Goal: Transaction & Acquisition: Book appointment/travel/reservation

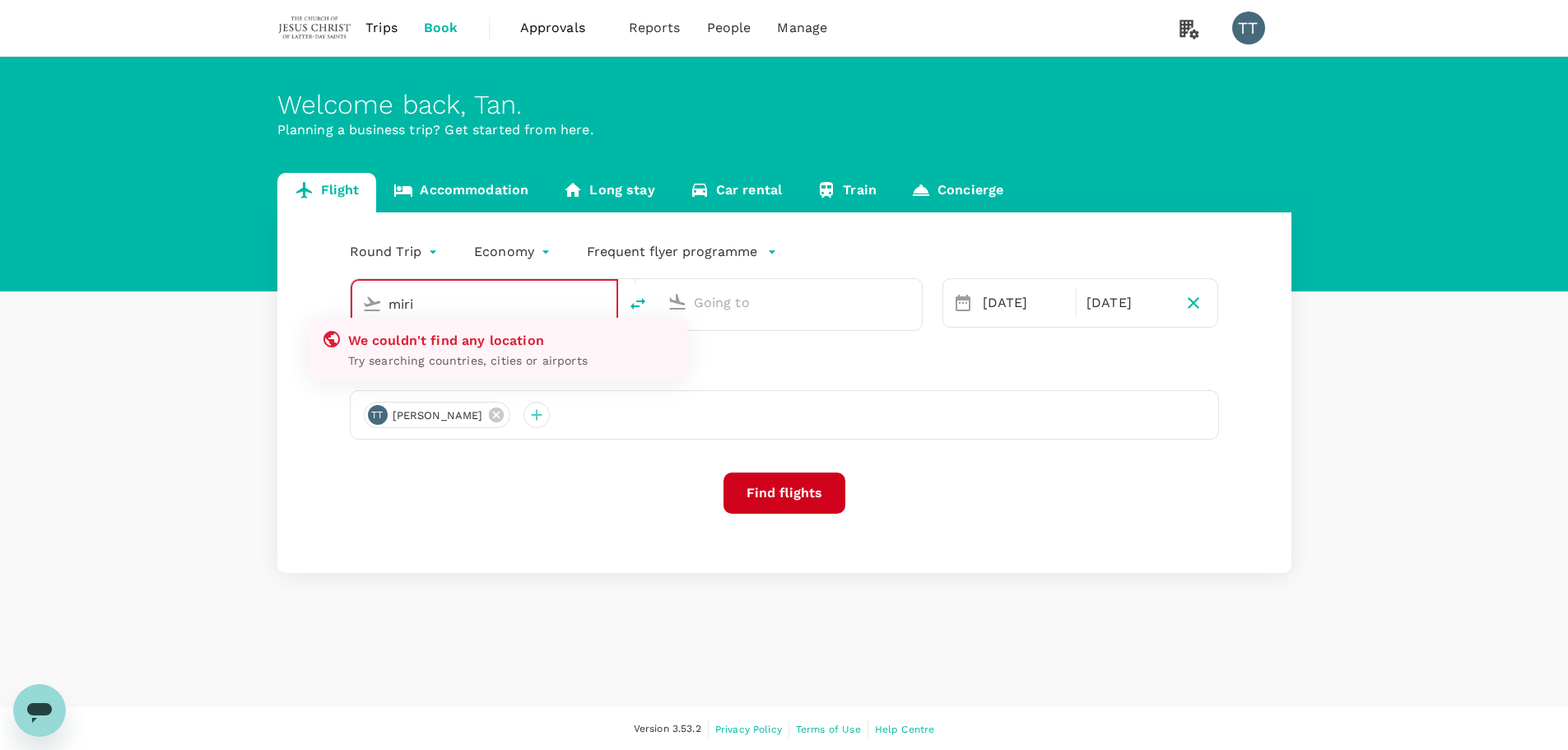
type input "Tawau (TWU)"
type input "Taiwan Taoyuan Intl (TPE)"
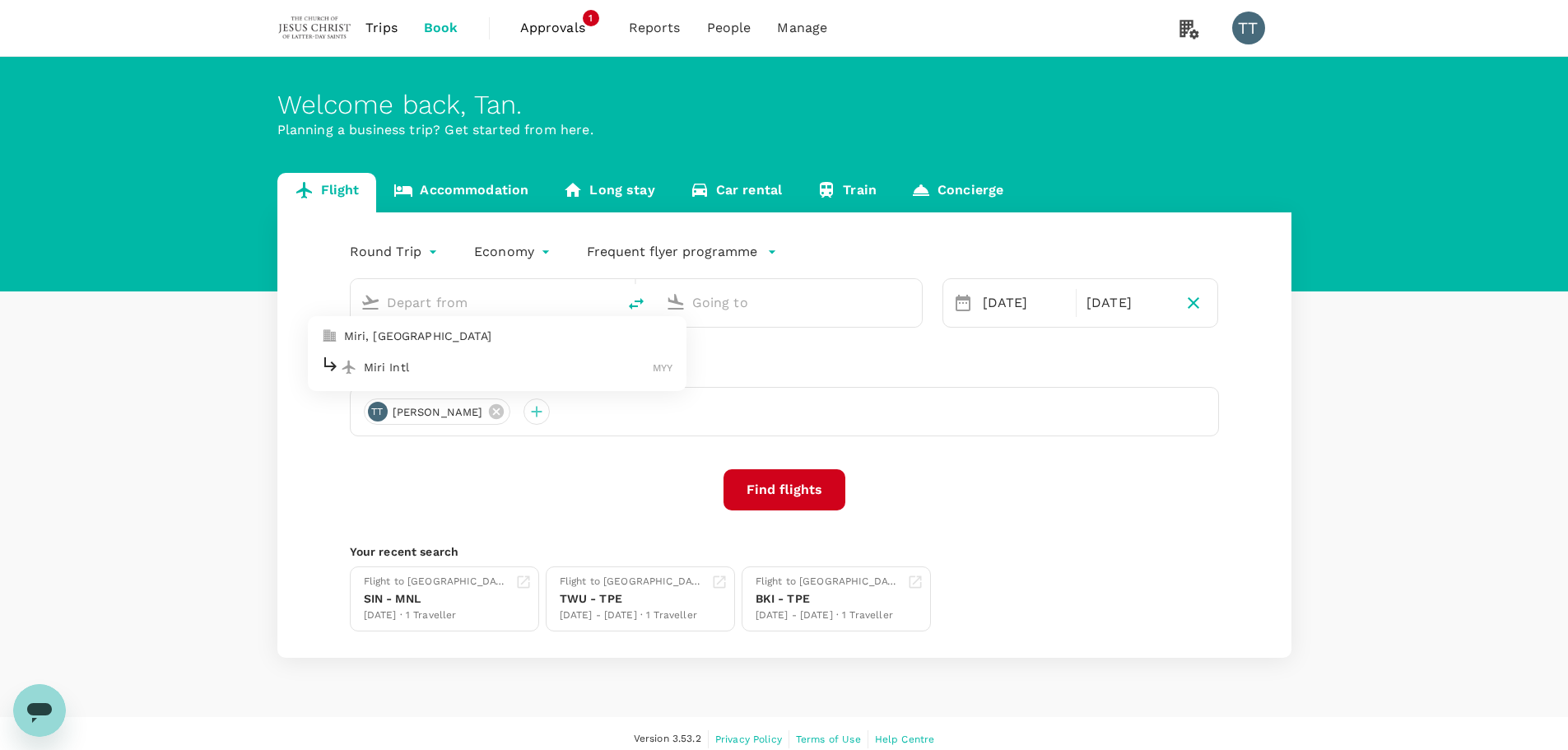
click at [453, 370] on p "Miri Intl" at bounding box center [508, 367] width 290 height 16
type input "Tawau (TWU)"
type input "Taiwan Taoyuan Intl (TPE)"
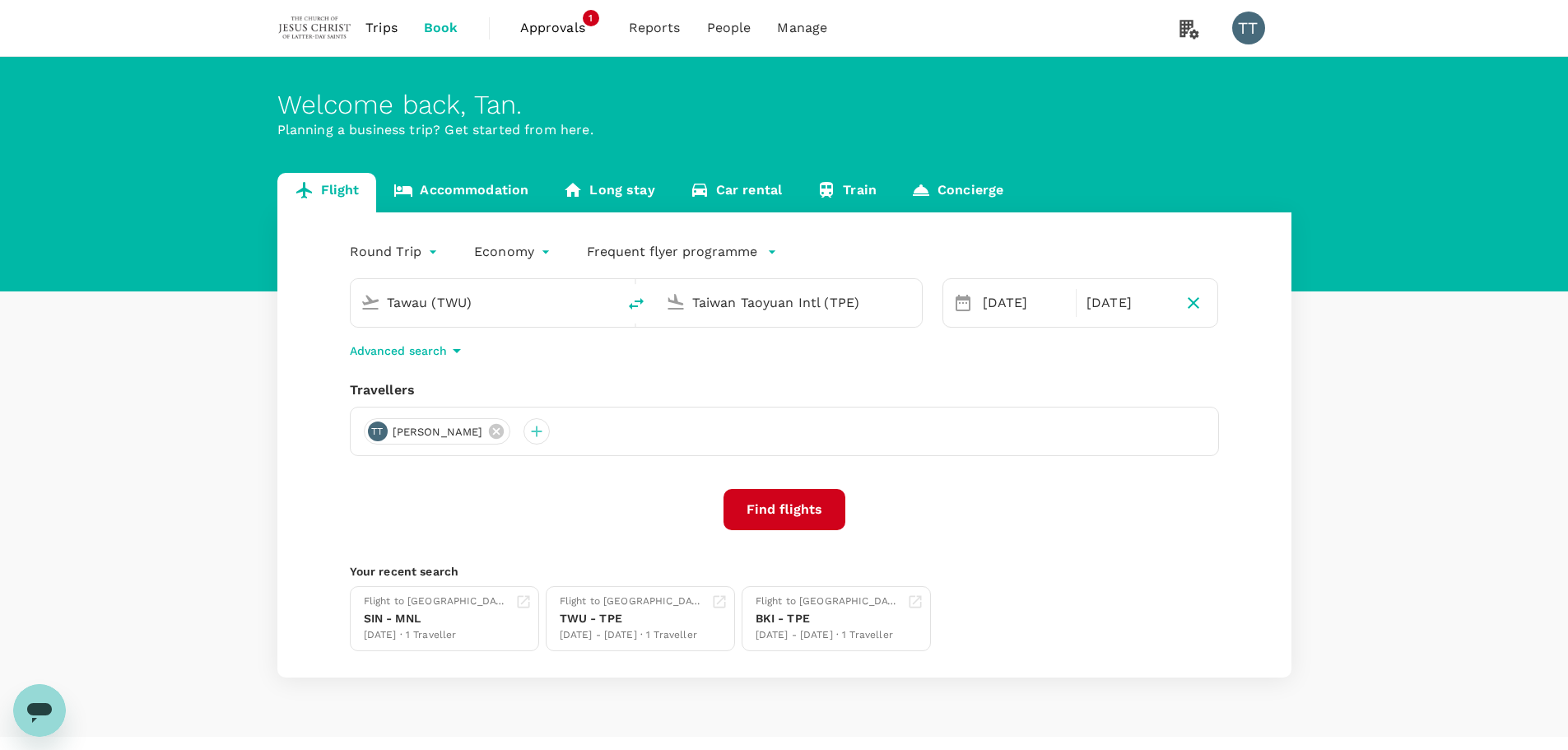
click at [738, 309] on input "Taiwan Taoyuan Intl (TPE)" at bounding box center [789, 303] width 195 height 25
click at [514, 309] on input "Tawau (TWU)" at bounding box center [484, 303] width 195 height 25
click at [465, 365] on p "Miri Intl" at bounding box center [508, 367] width 290 height 16
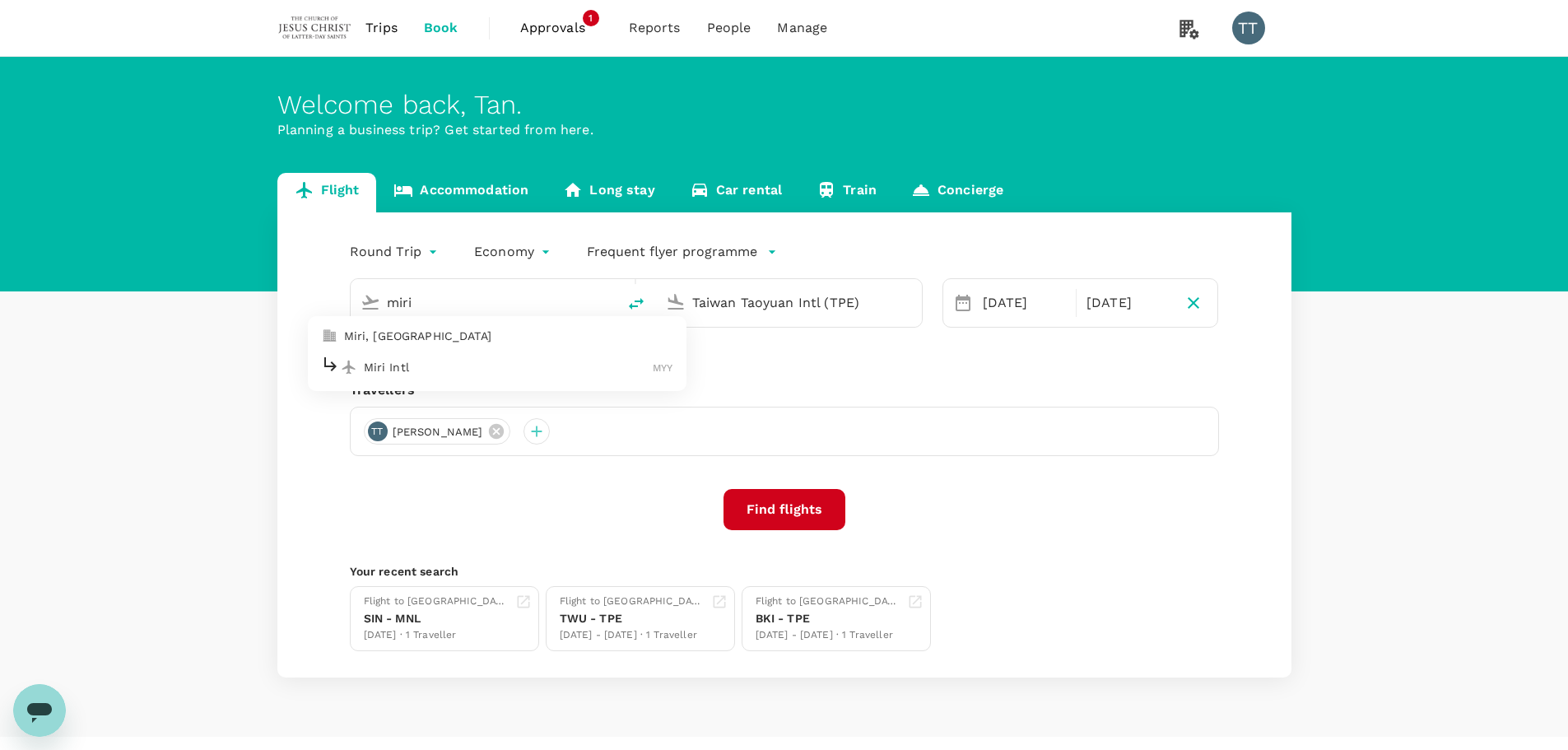
type input "Miri Intl (MYY)"
click at [713, 337] on p "Kuching, [GEOGRAPHIC_DATA]" at bounding box center [813, 336] width 329 height 16
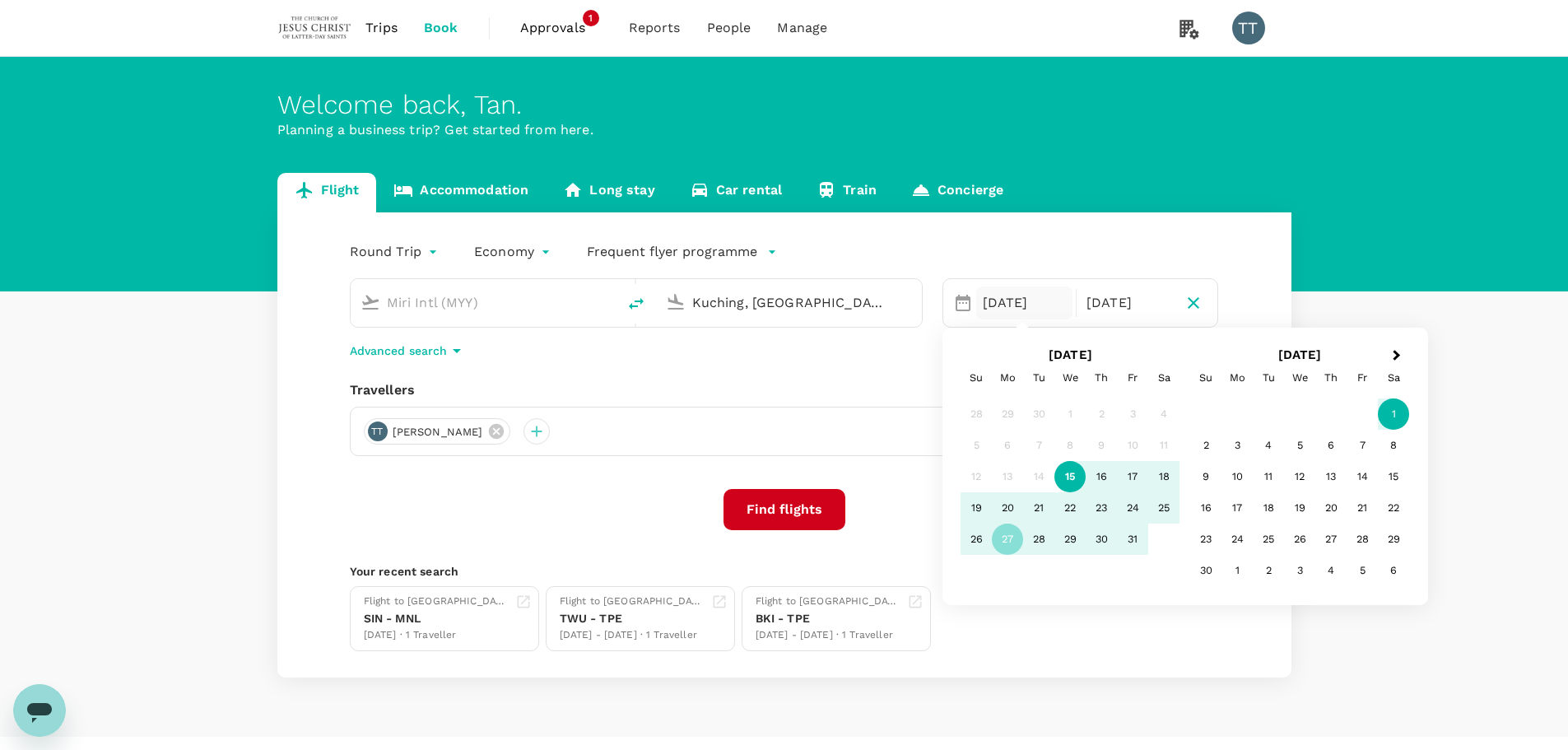
type input "Kuching, [GEOGRAPHIC_DATA] (any)"
click at [860, 376] on div "Round Trip roundtrip Economy economy Frequent flyer programme Miri Intl (MYY) […" at bounding box center [784, 445] width 1014 height 465
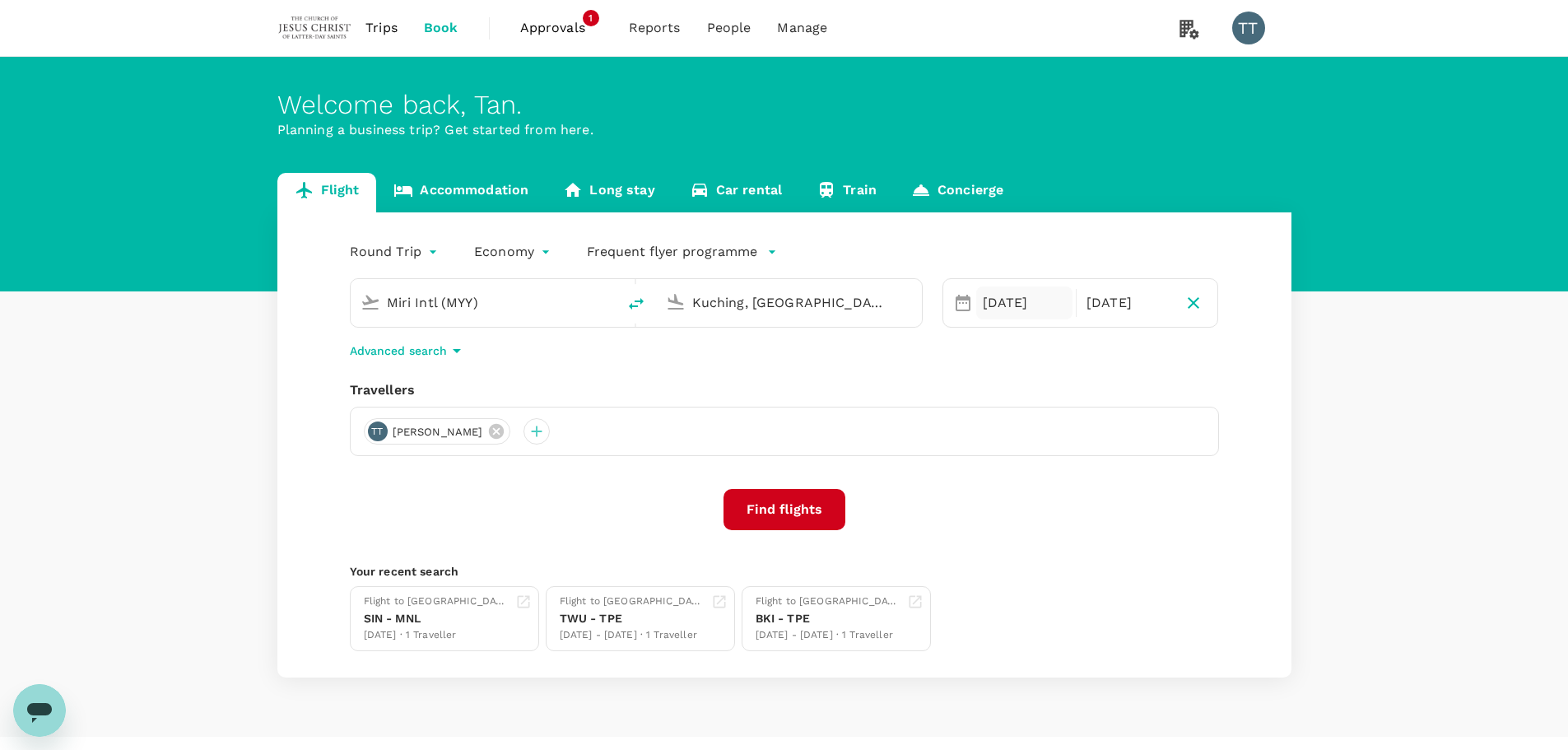
click at [1003, 303] on div "[DATE]" at bounding box center [1024, 303] width 96 height 33
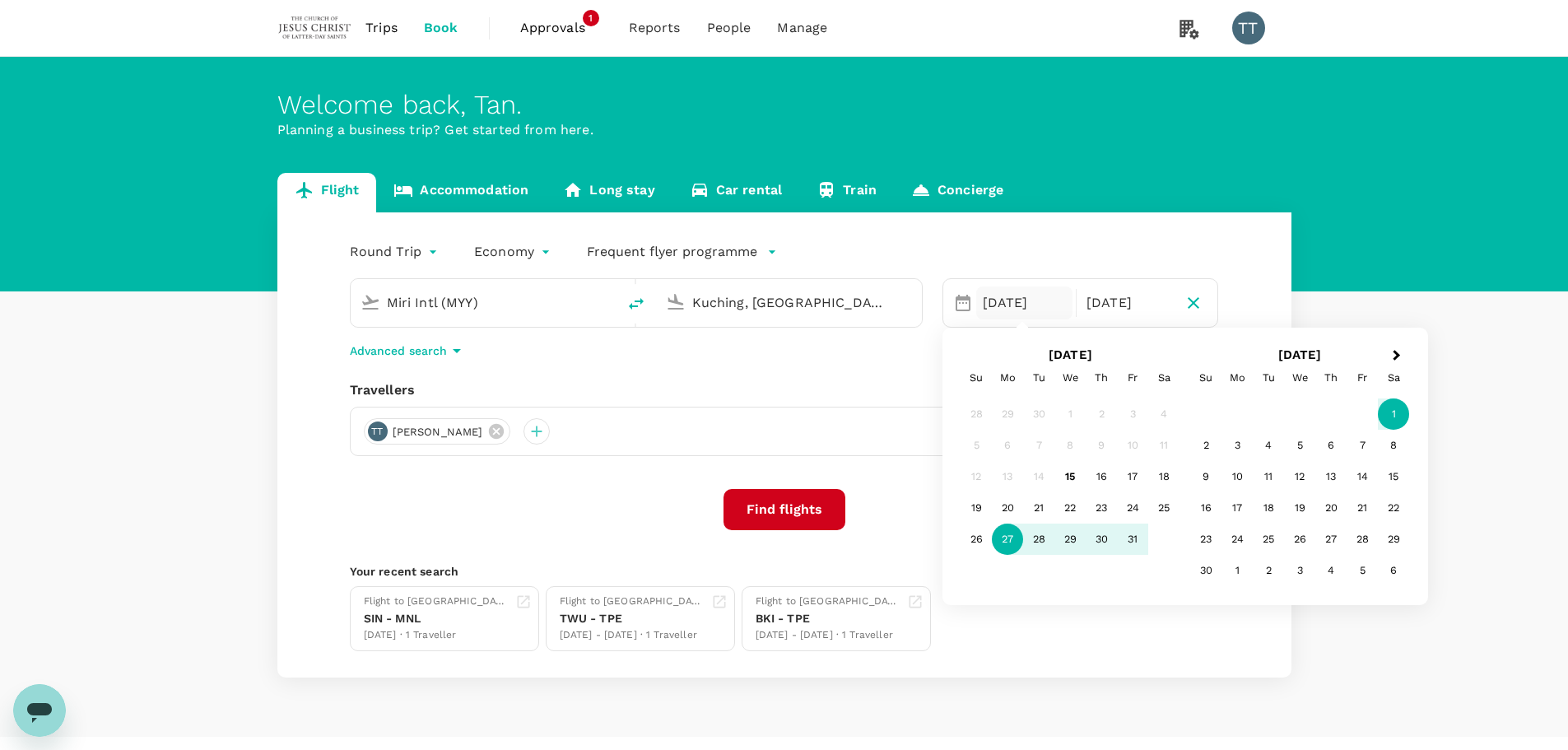
click at [809, 297] on input "Kuching, [GEOGRAPHIC_DATA] (any)" at bounding box center [789, 303] width 195 height 25
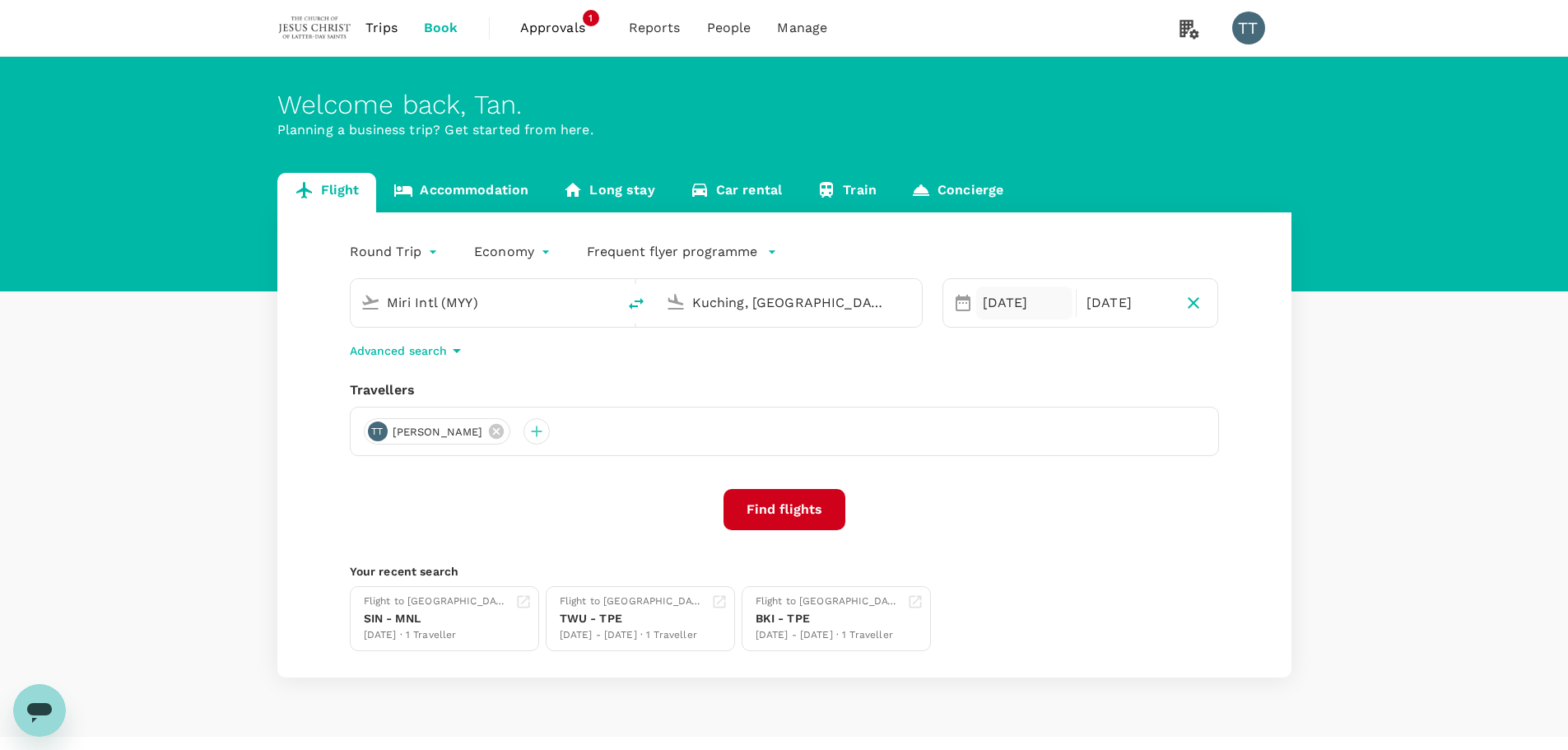
click at [993, 309] on div "[DATE]" at bounding box center [1024, 303] width 96 height 33
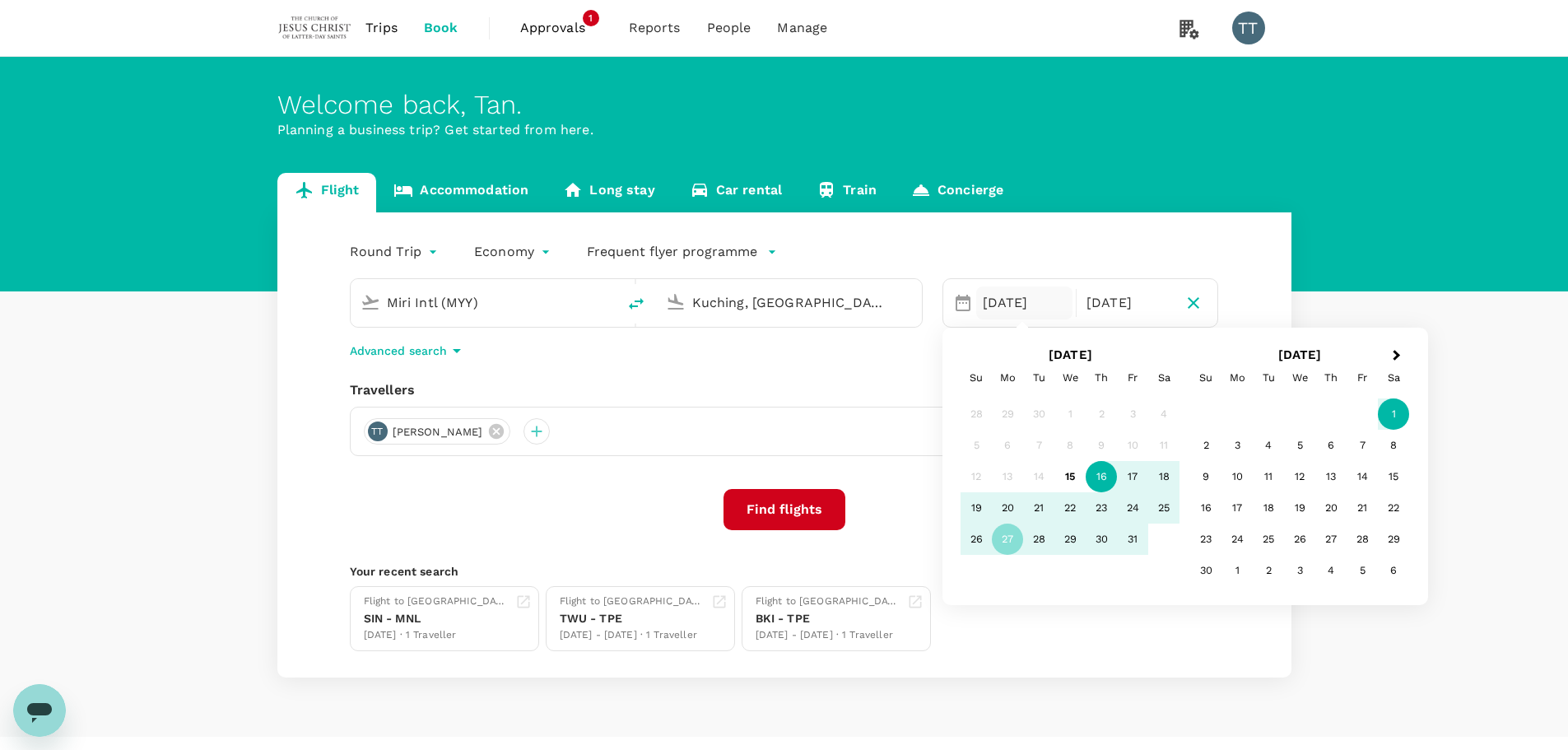
click at [1094, 475] on div "16" at bounding box center [1101, 476] width 31 height 31
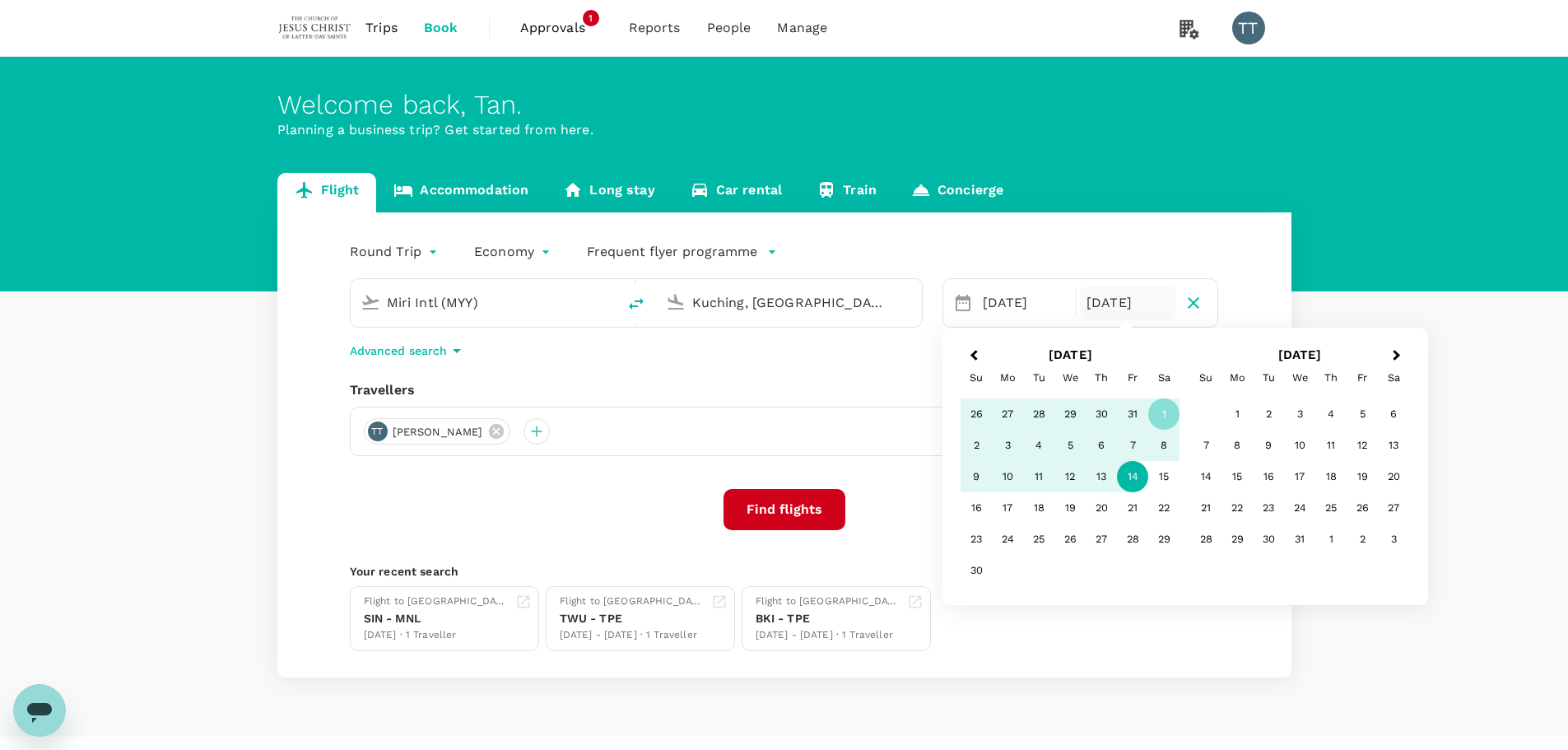
click at [1128, 474] on div "14" at bounding box center [1132, 476] width 31 height 31
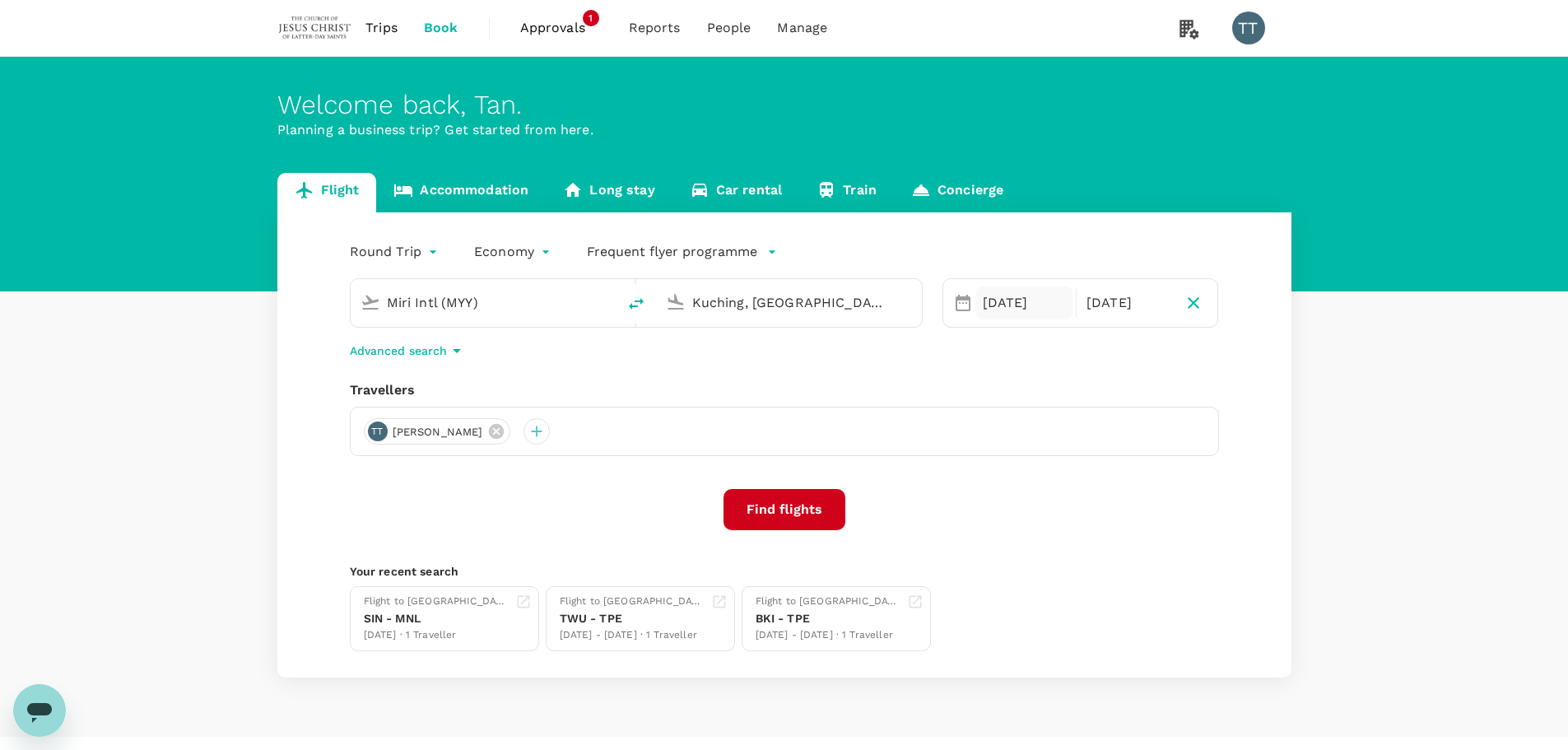
click at [1001, 302] on div "[DATE]" at bounding box center [1024, 303] width 96 height 33
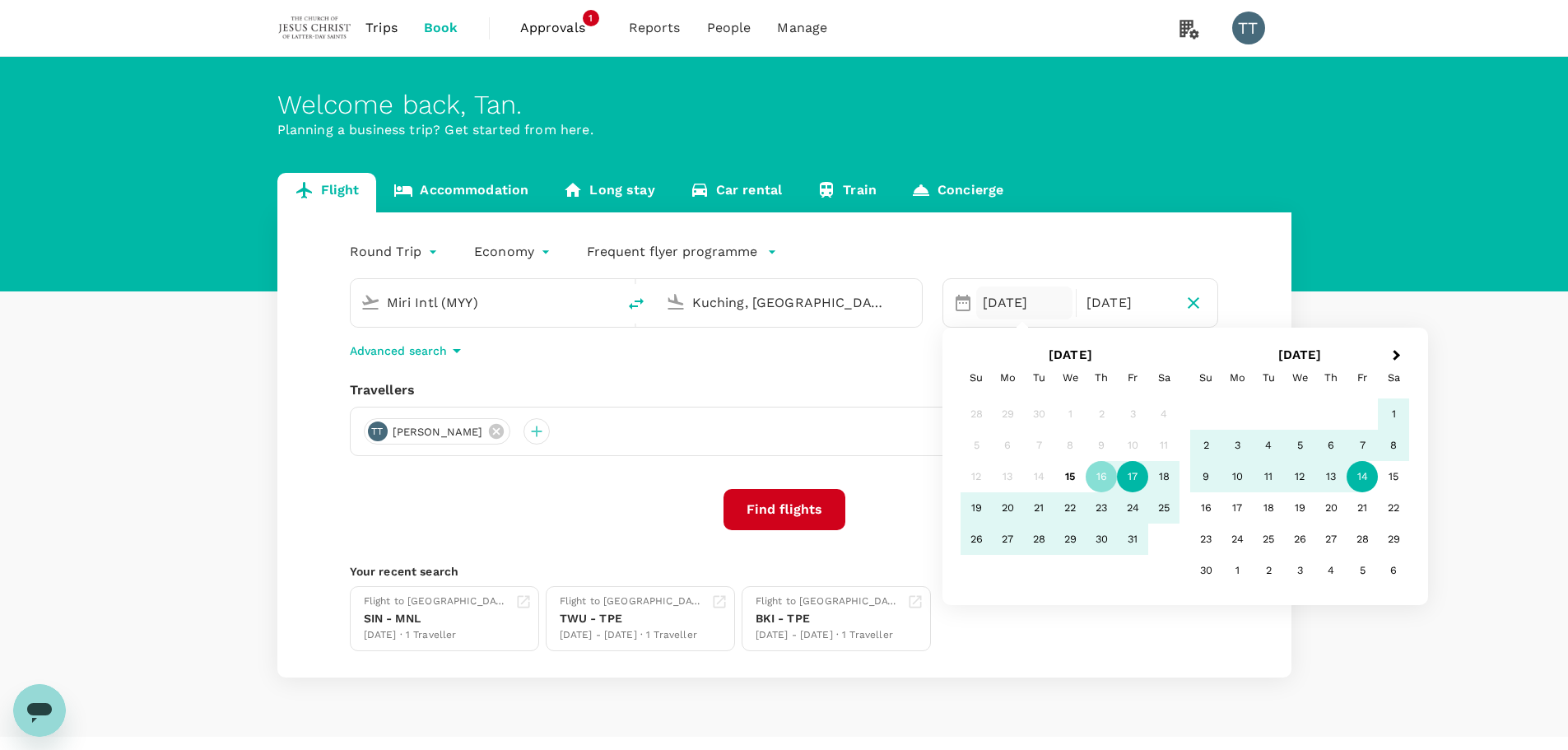
click at [1128, 475] on div "17" at bounding box center [1132, 476] width 31 height 31
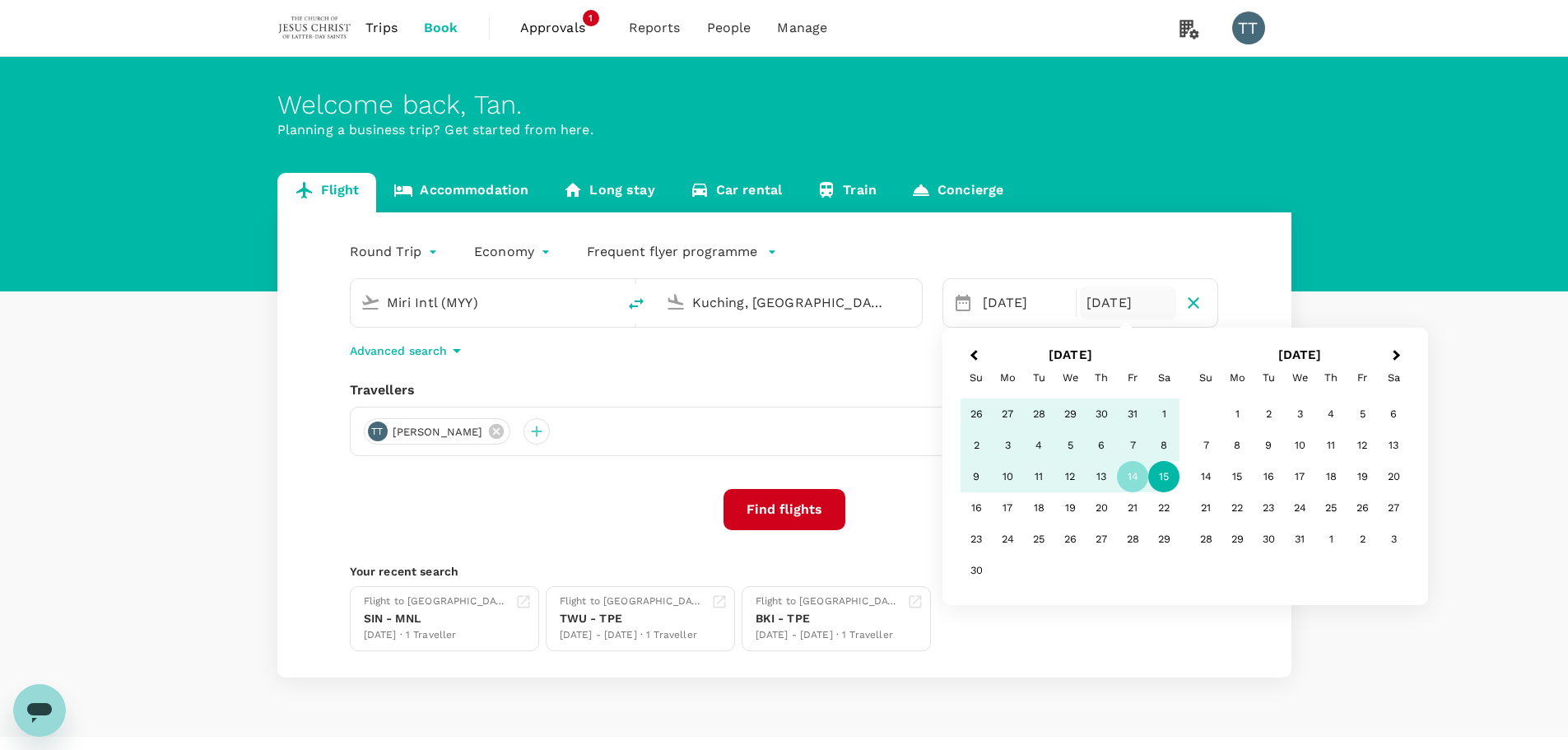
click at [1156, 475] on div "15" at bounding box center [1163, 476] width 31 height 31
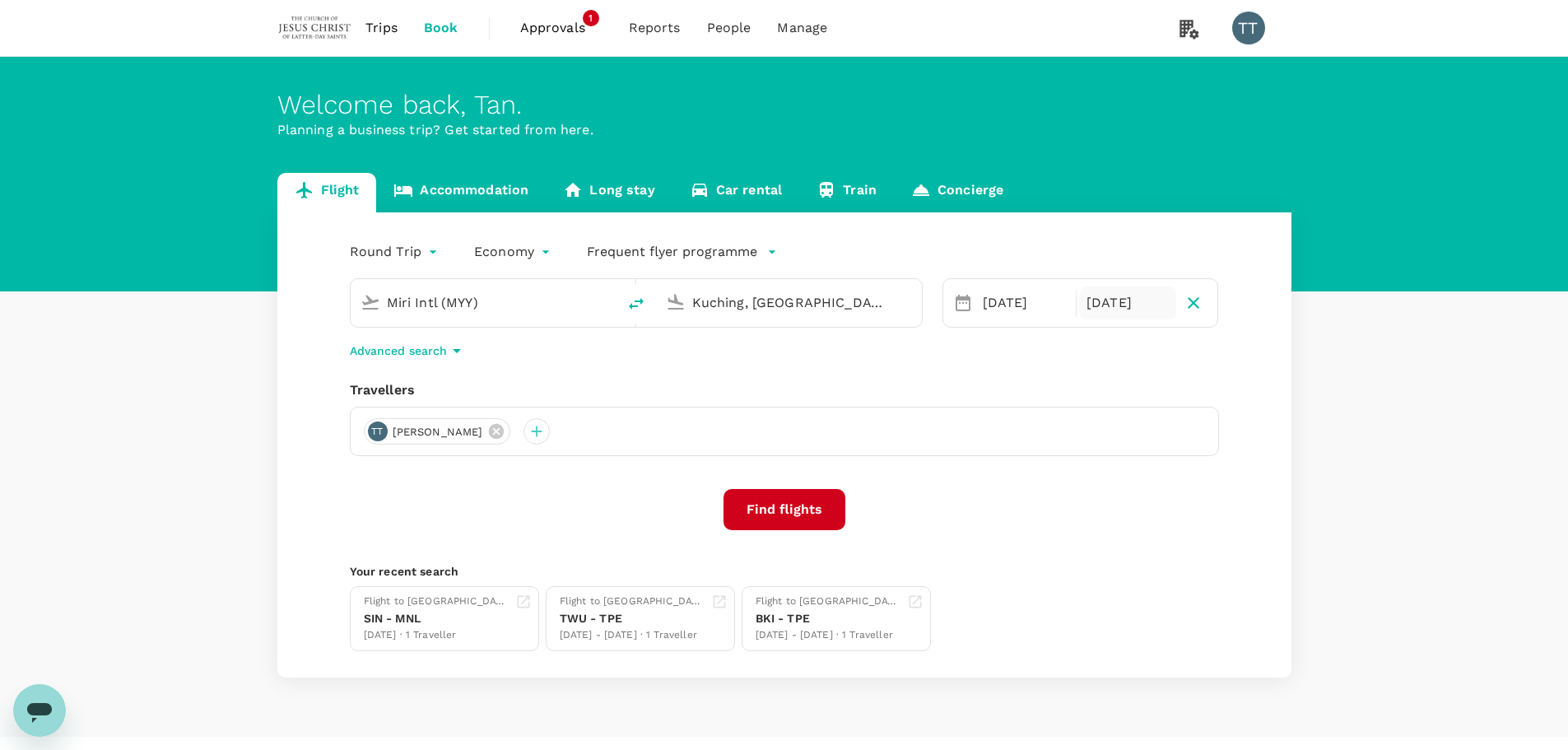
click at [1119, 304] on div "[DATE]" at bounding box center [1128, 303] width 96 height 33
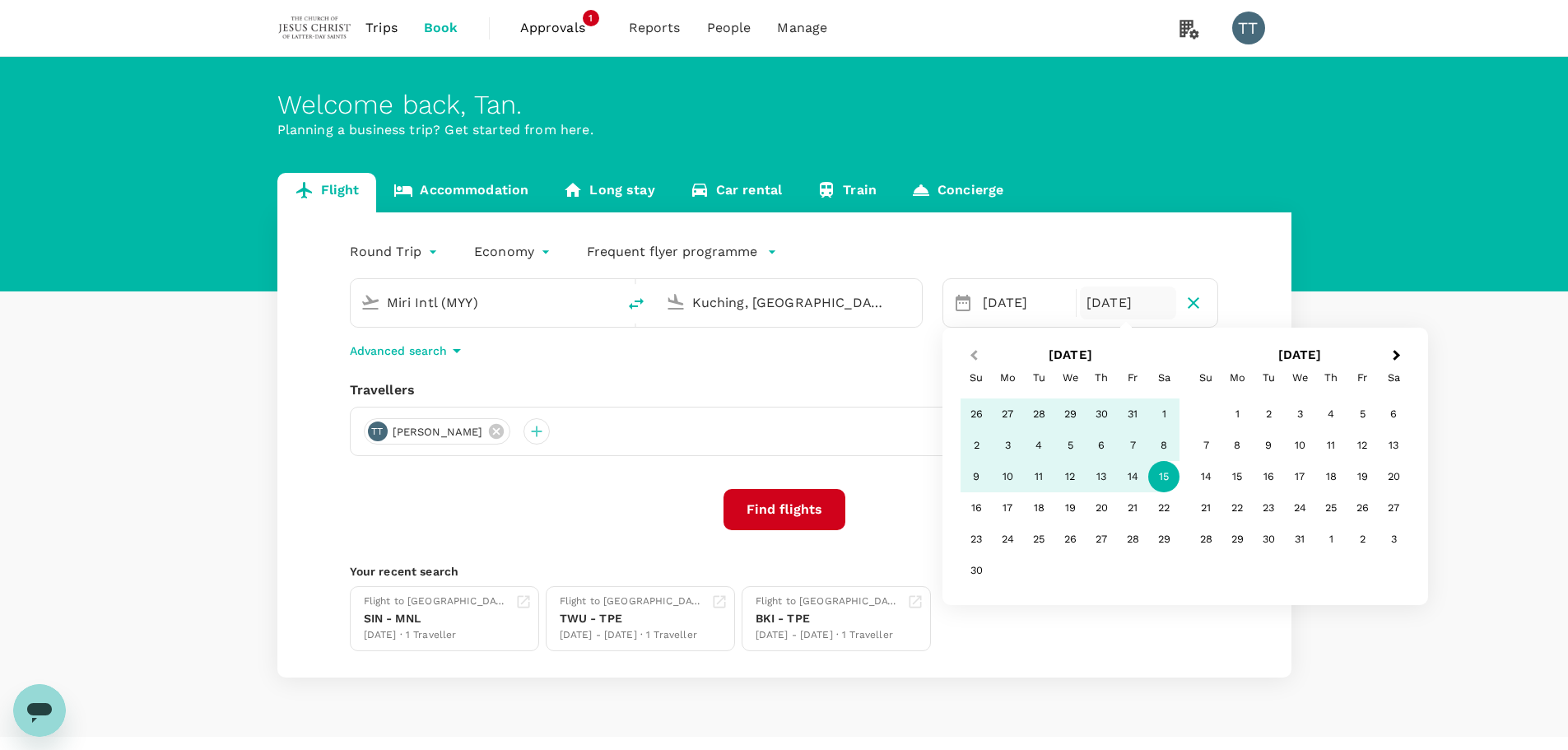
click at [974, 358] on span "Previous Month" at bounding box center [974, 356] width 0 height 19
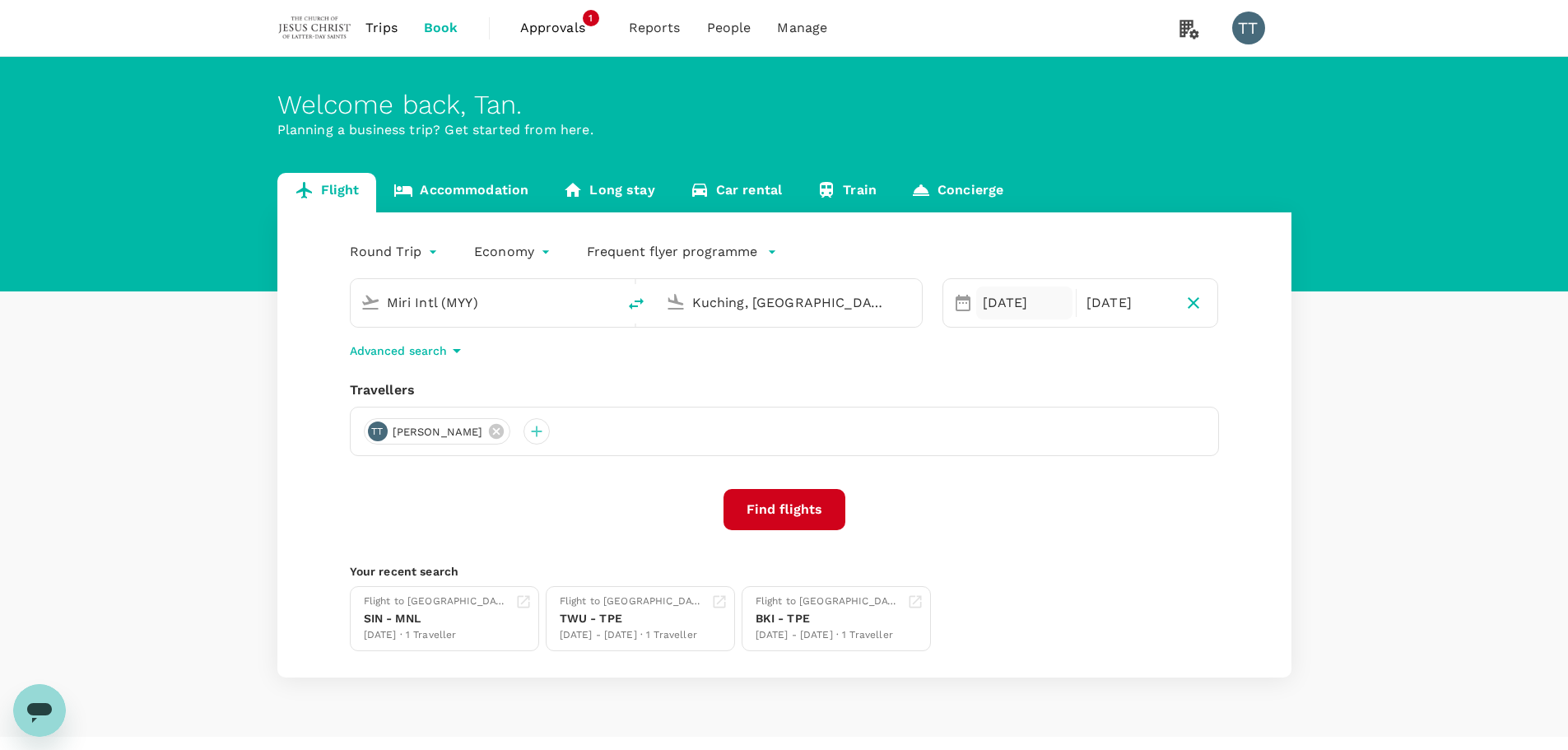
click at [993, 305] on div "[DATE]" at bounding box center [1024, 303] width 96 height 33
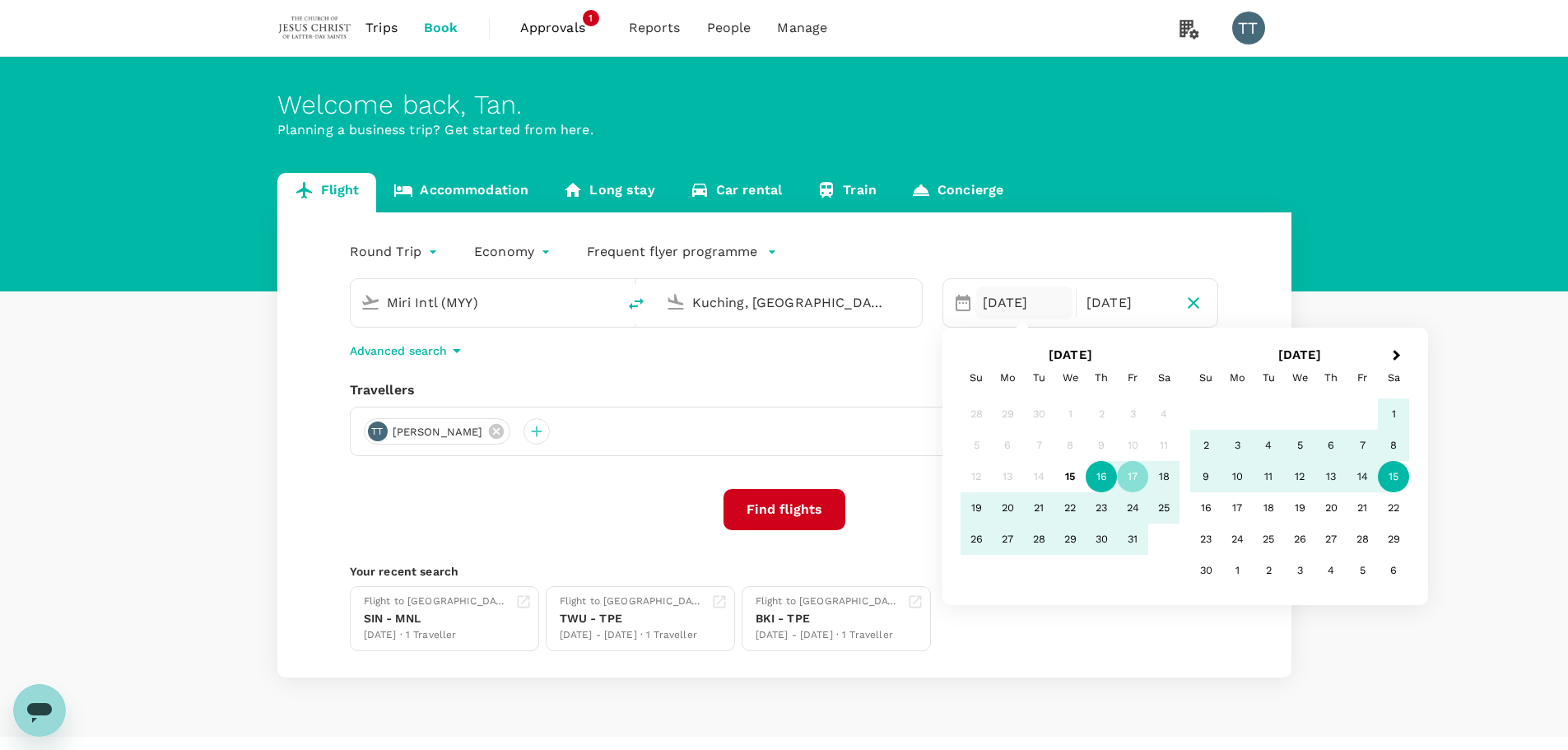
click at [1096, 474] on div "16" at bounding box center [1101, 476] width 31 height 31
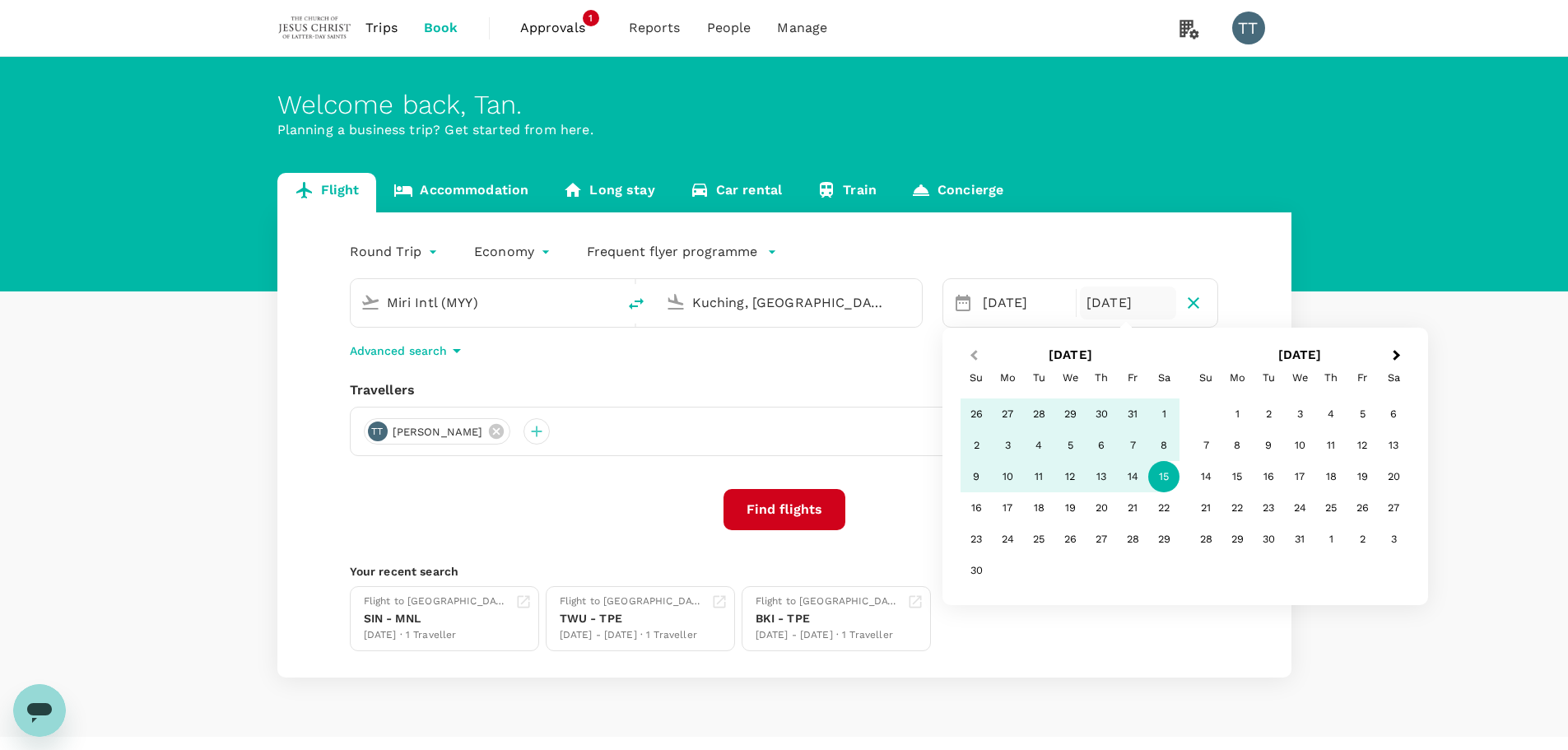
click at [974, 351] on span "Previous Month" at bounding box center [974, 356] width 0 height 19
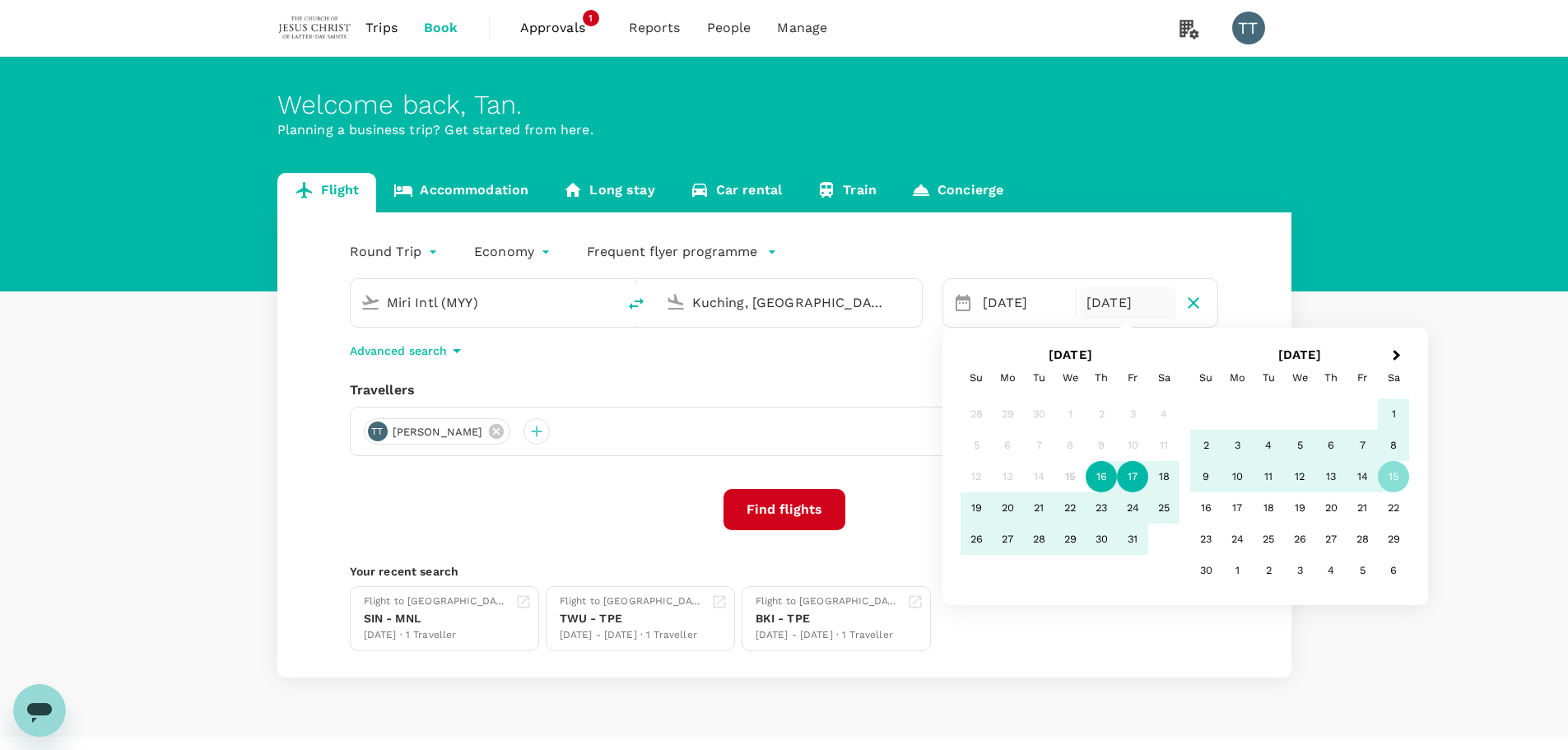
click at [1130, 476] on div "17" at bounding box center [1132, 476] width 31 height 31
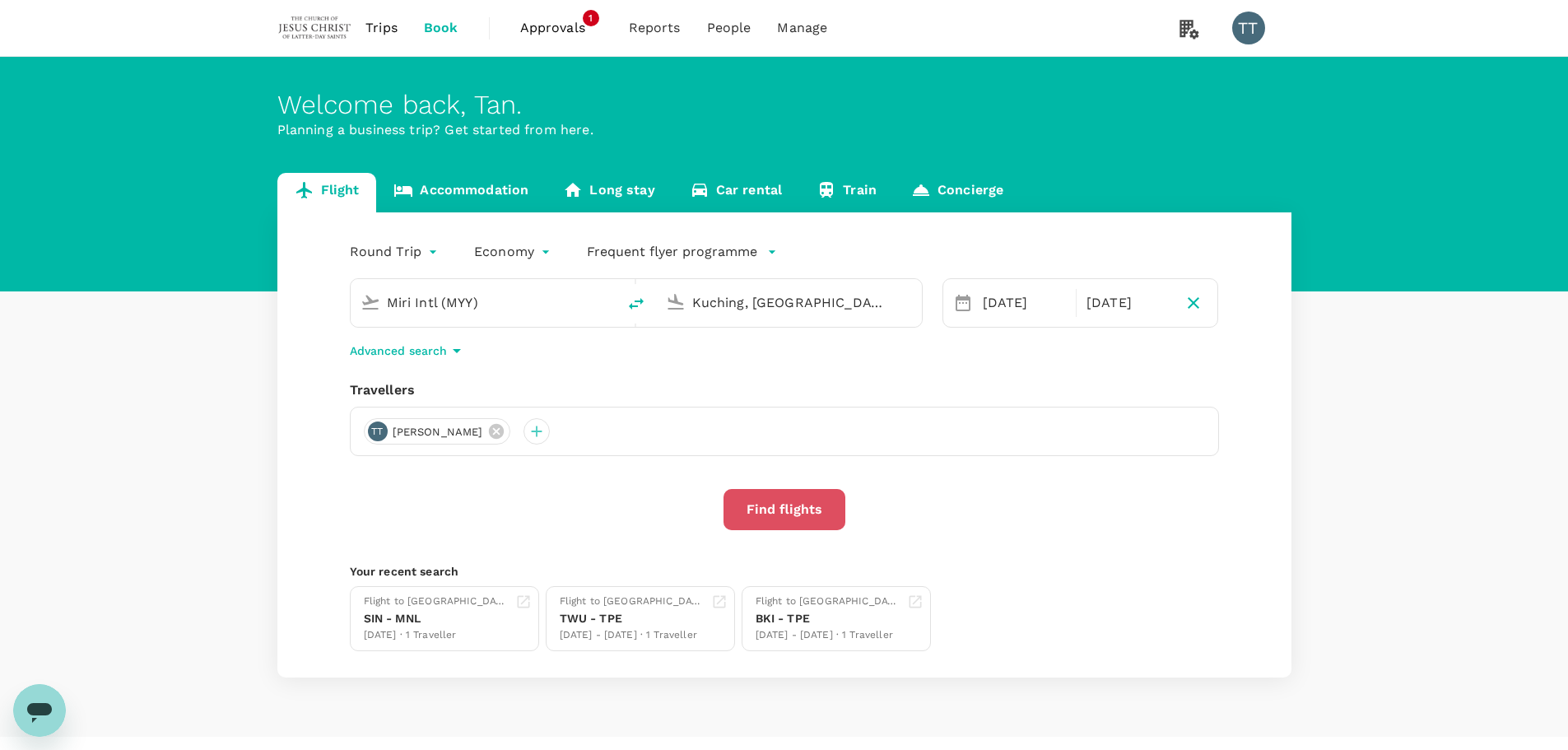
click at [806, 499] on button "Find flights" at bounding box center [784, 509] width 122 height 41
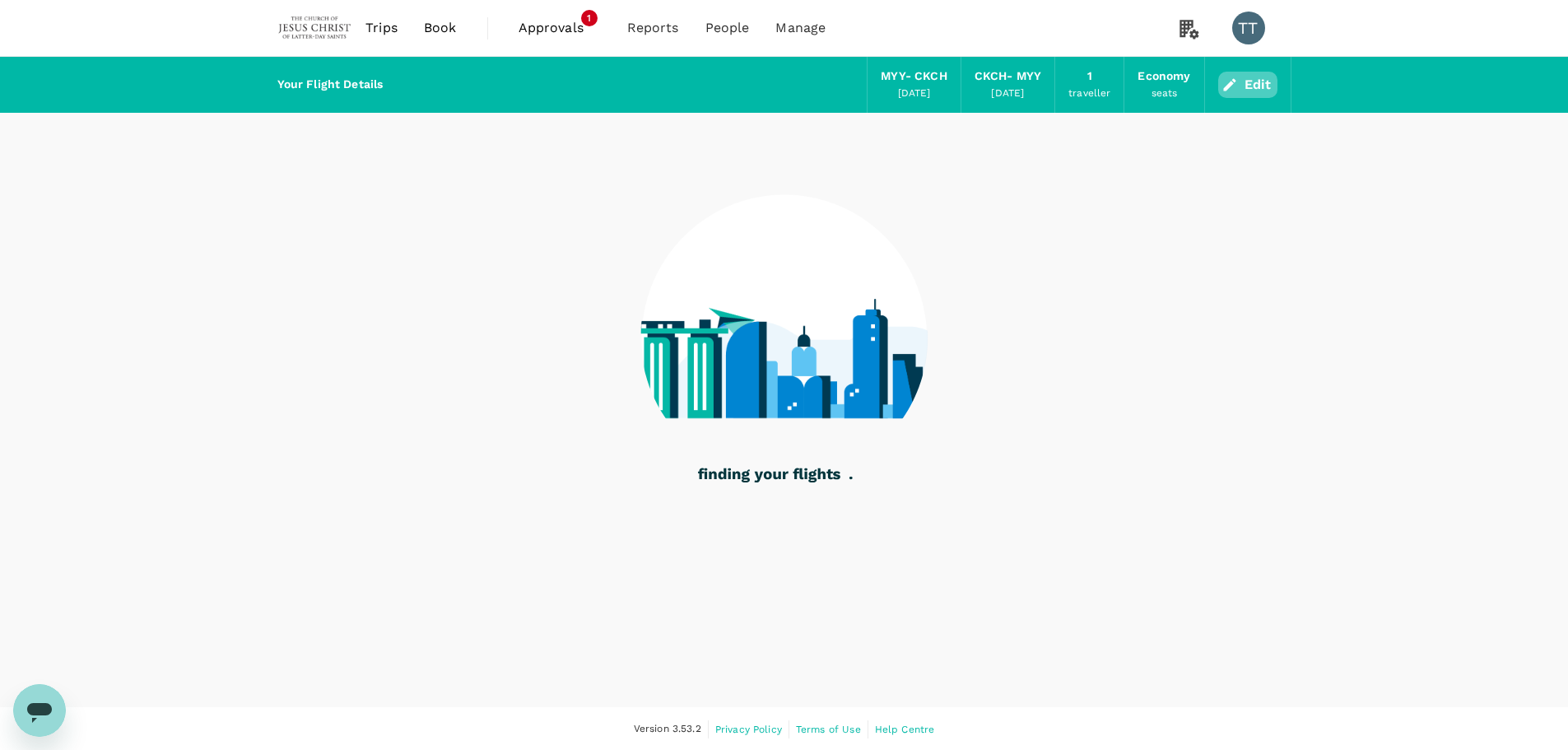
click at [1245, 73] on button "Edit" at bounding box center [1248, 85] width 59 height 26
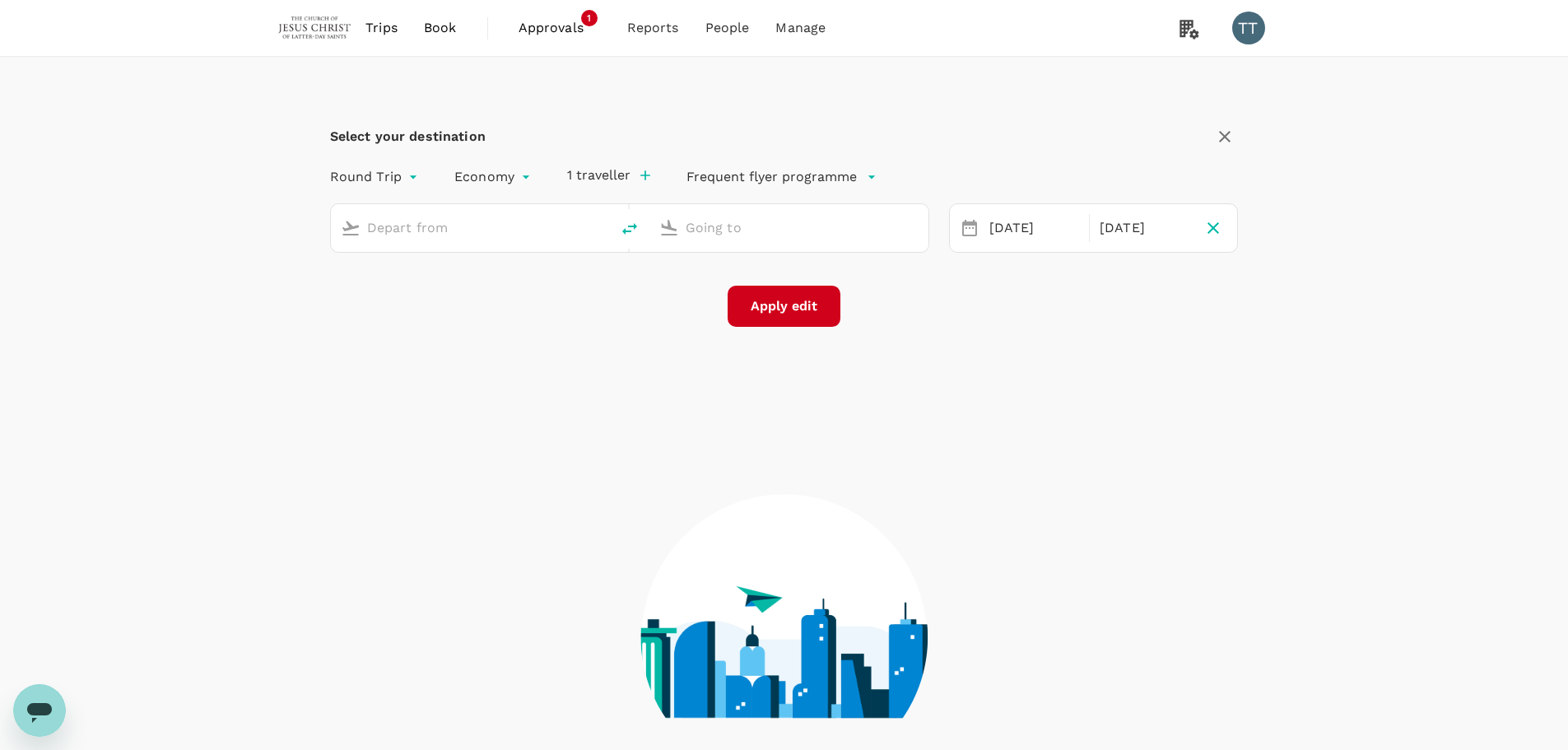
type input "Miri Intl (MYY)"
type input "Kuching, [GEOGRAPHIC_DATA] (any)"
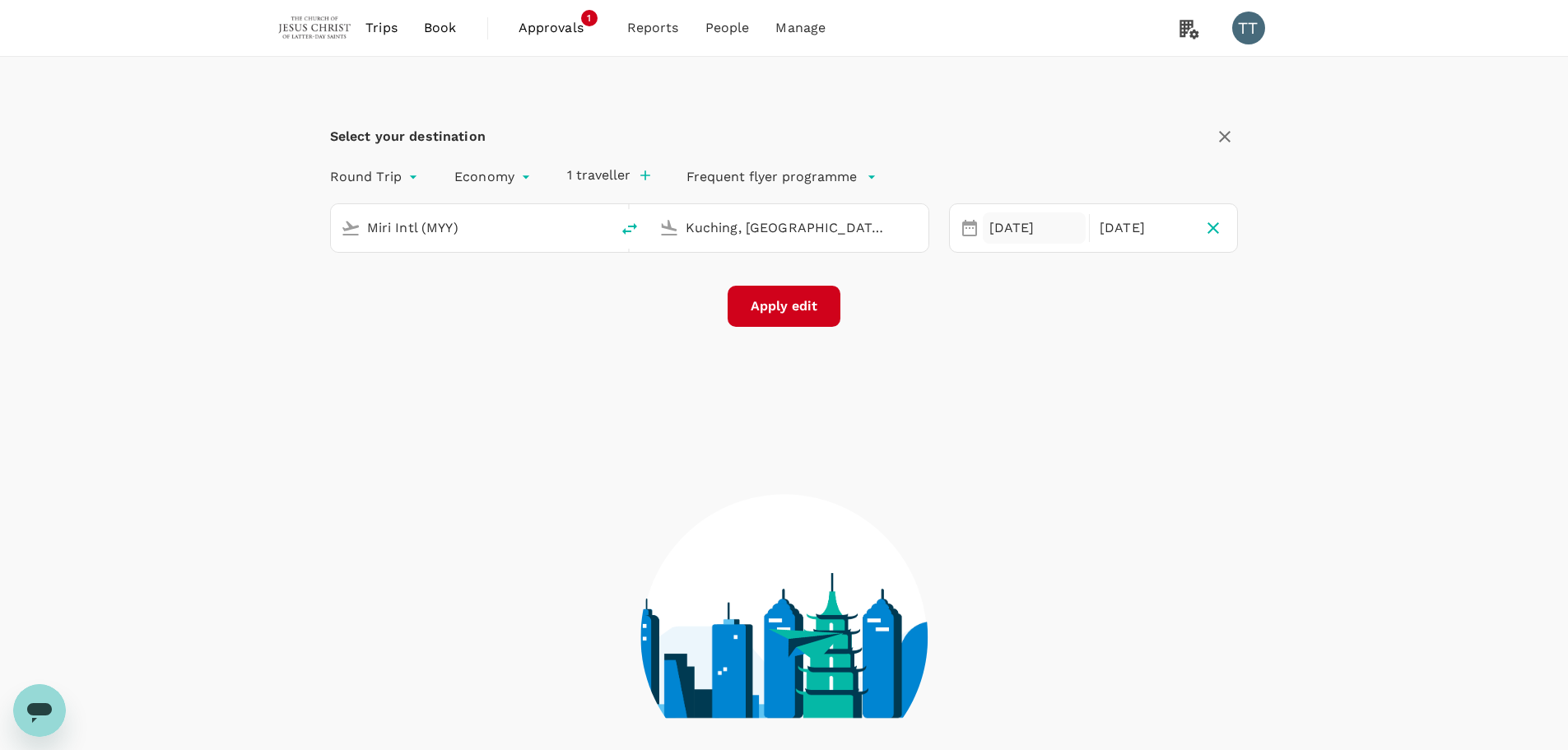
click at [1003, 227] on div "[DATE]" at bounding box center [1035, 228] width 103 height 32
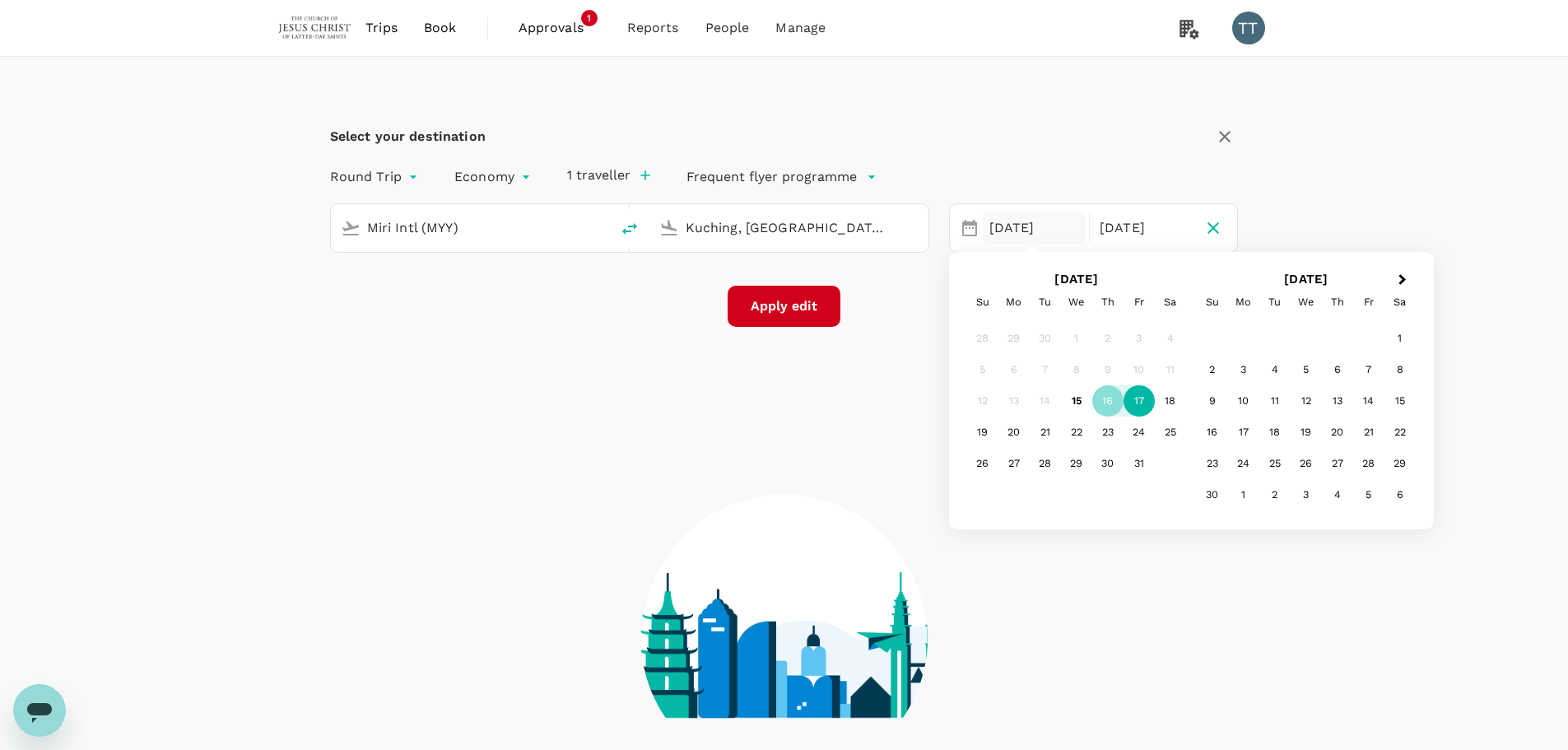
click at [1138, 398] on div "17" at bounding box center [1139, 401] width 31 height 31
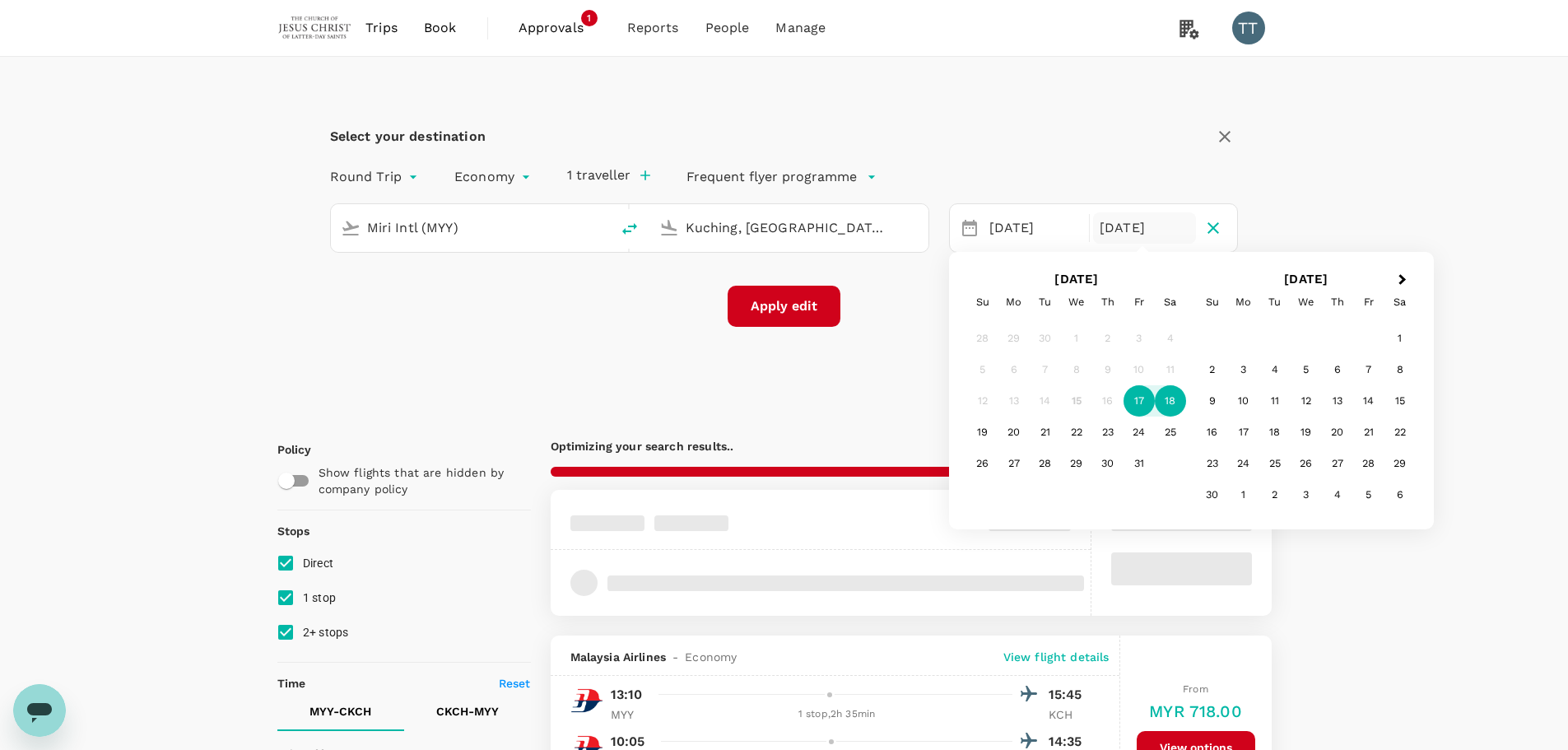
type input "MYR"
type input "1440"
click at [1172, 698] on h6 "MYR 718.00" at bounding box center [1195, 711] width 93 height 26
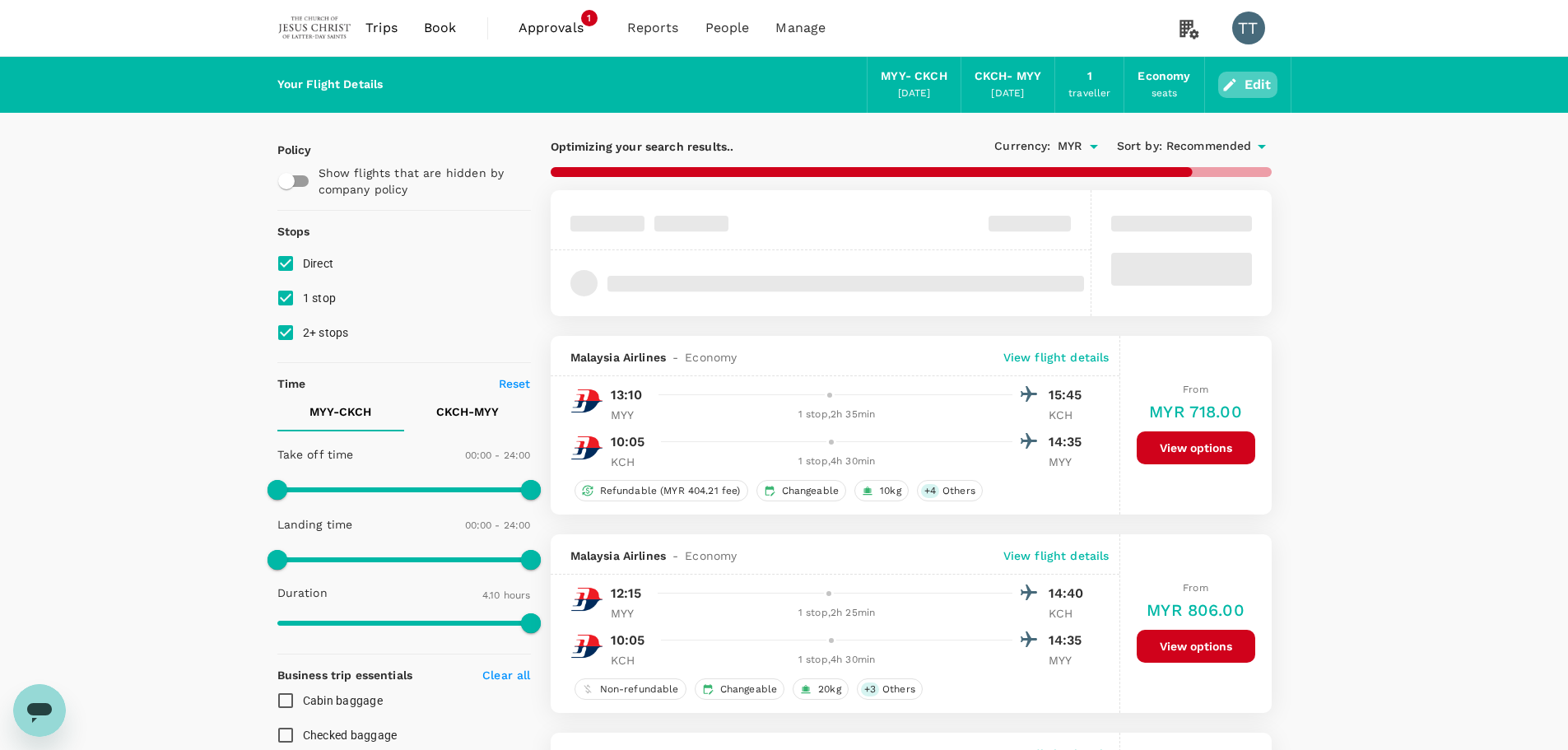
click at [1235, 96] on button "Edit" at bounding box center [1248, 85] width 59 height 26
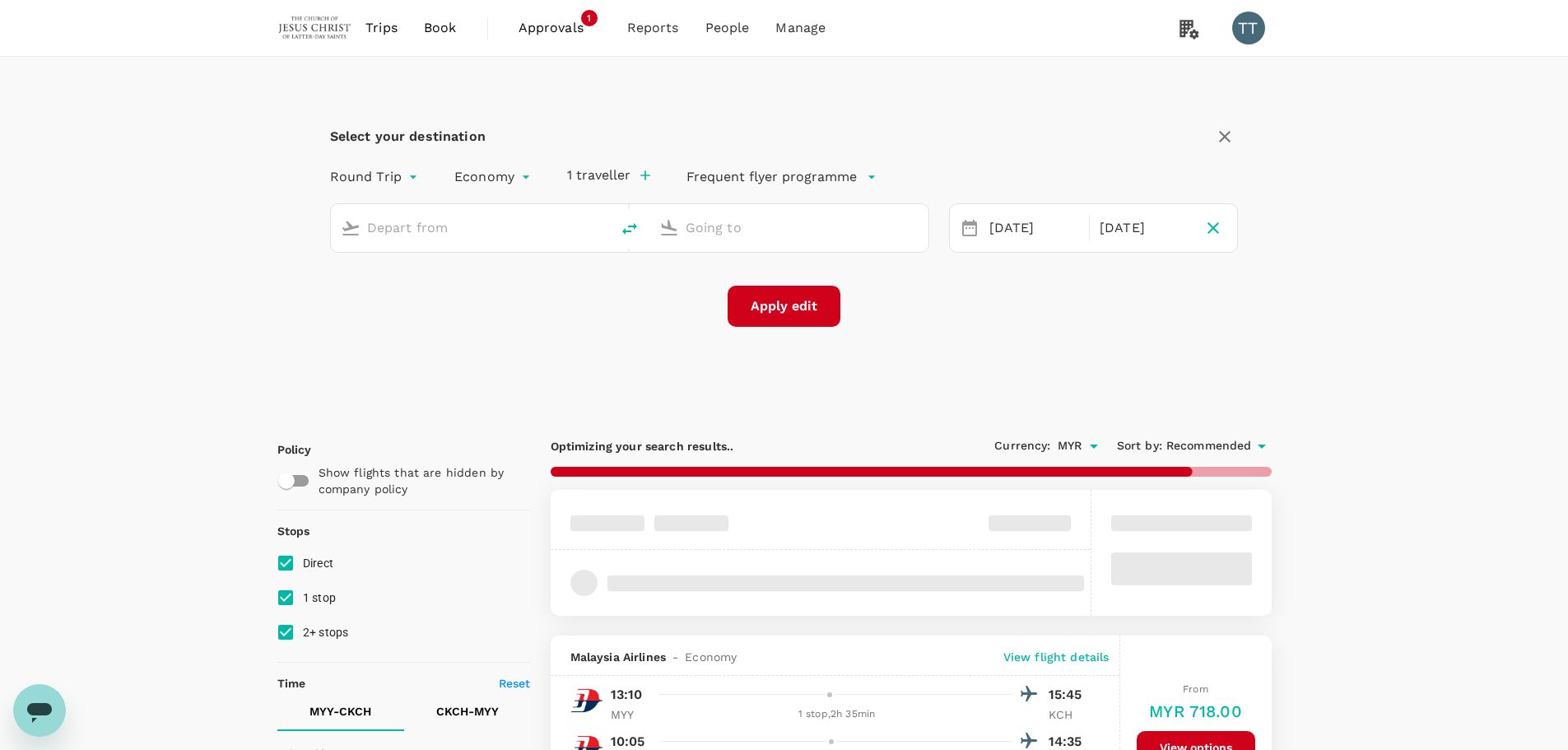
type input "Miri Intl (MYY)"
type input "Kuching, [GEOGRAPHIC_DATA] (any)"
click at [1024, 234] on div "[DATE]" at bounding box center [1035, 228] width 103 height 32
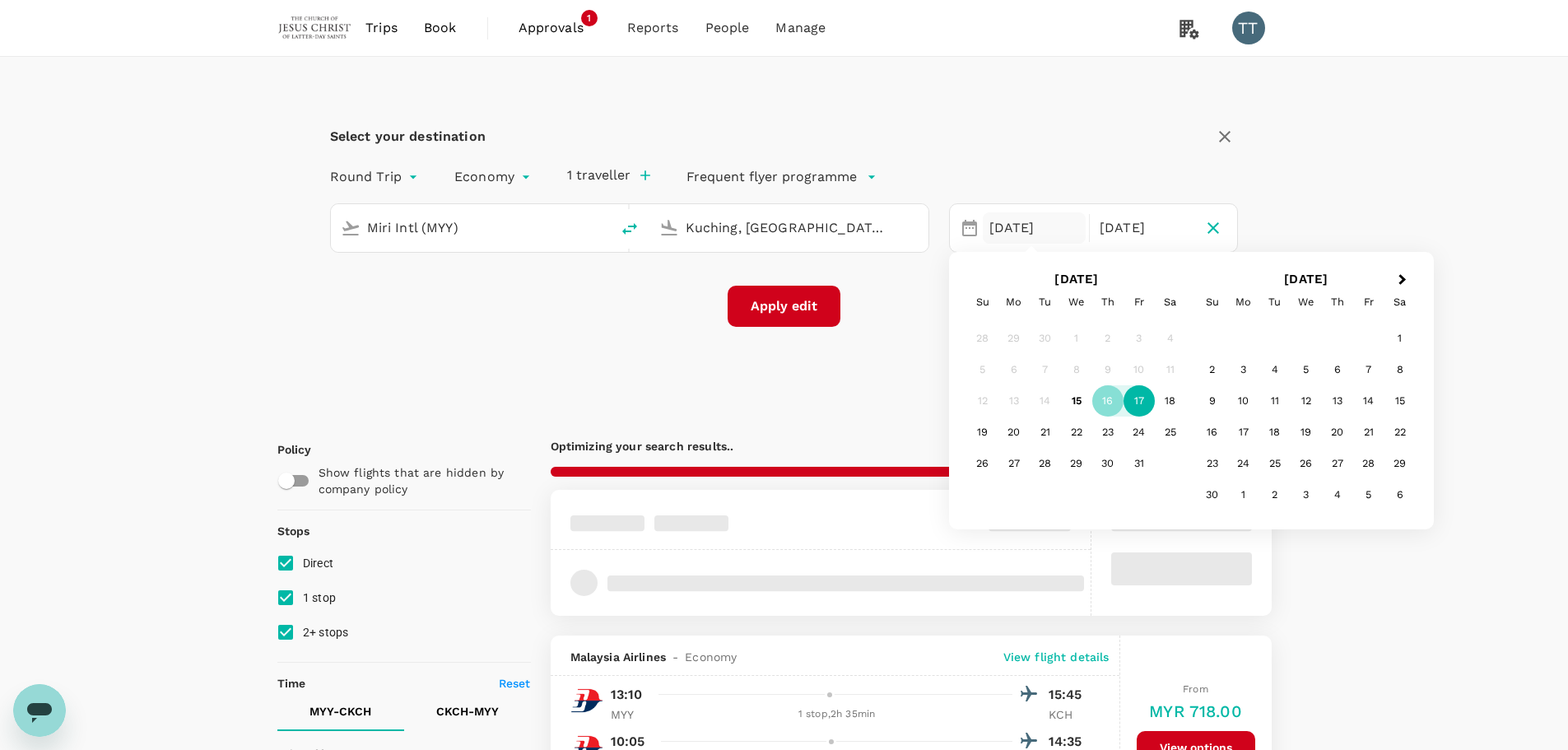
click at [1138, 396] on div "17" at bounding box center [1139, 401] width 31 height 31
click at [1177, 402] on div "18" at bounding box center [1170, 401] width 31 height 31
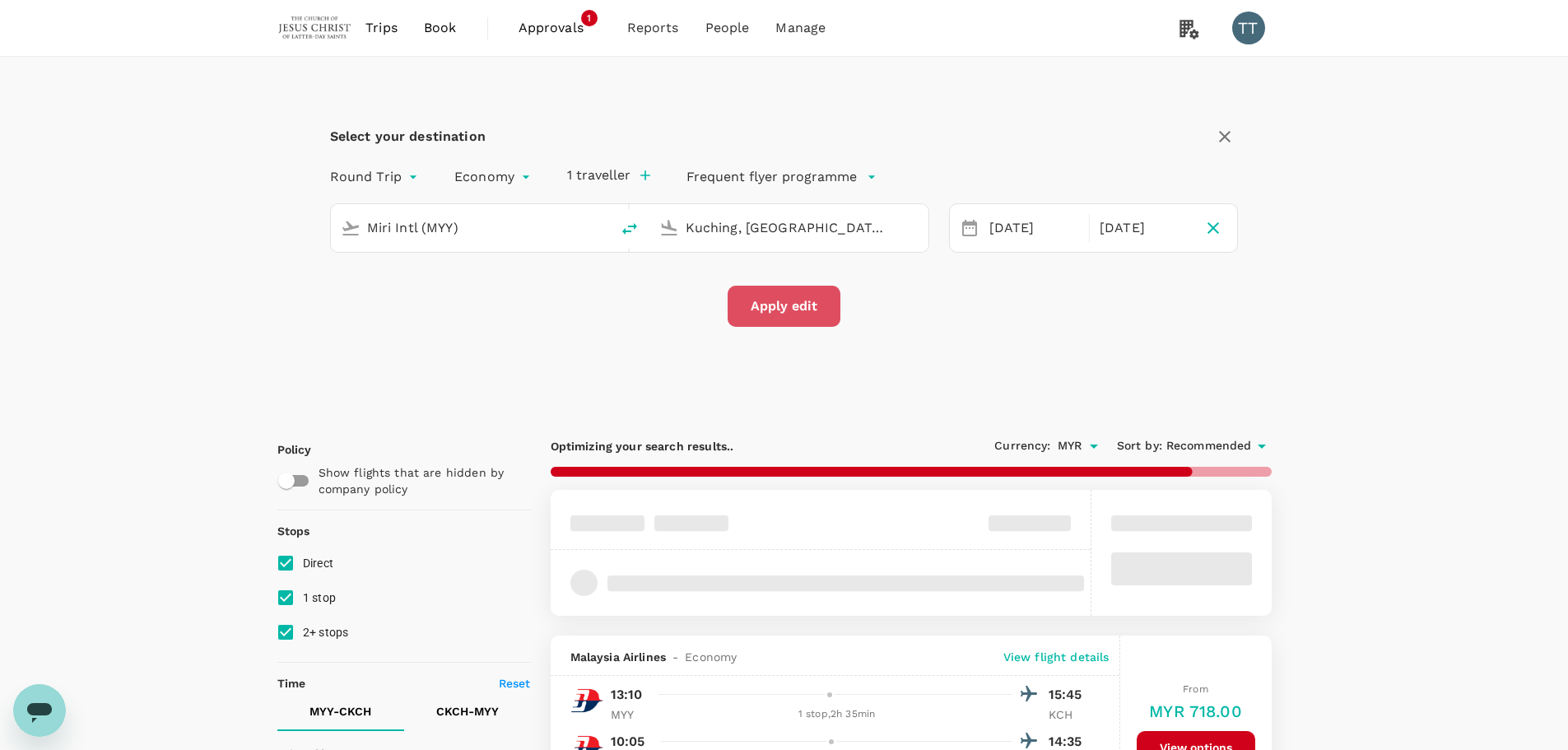
click at [812, 304] on button "Apply edit" at bounding box center [784, 306] width 112 height 41
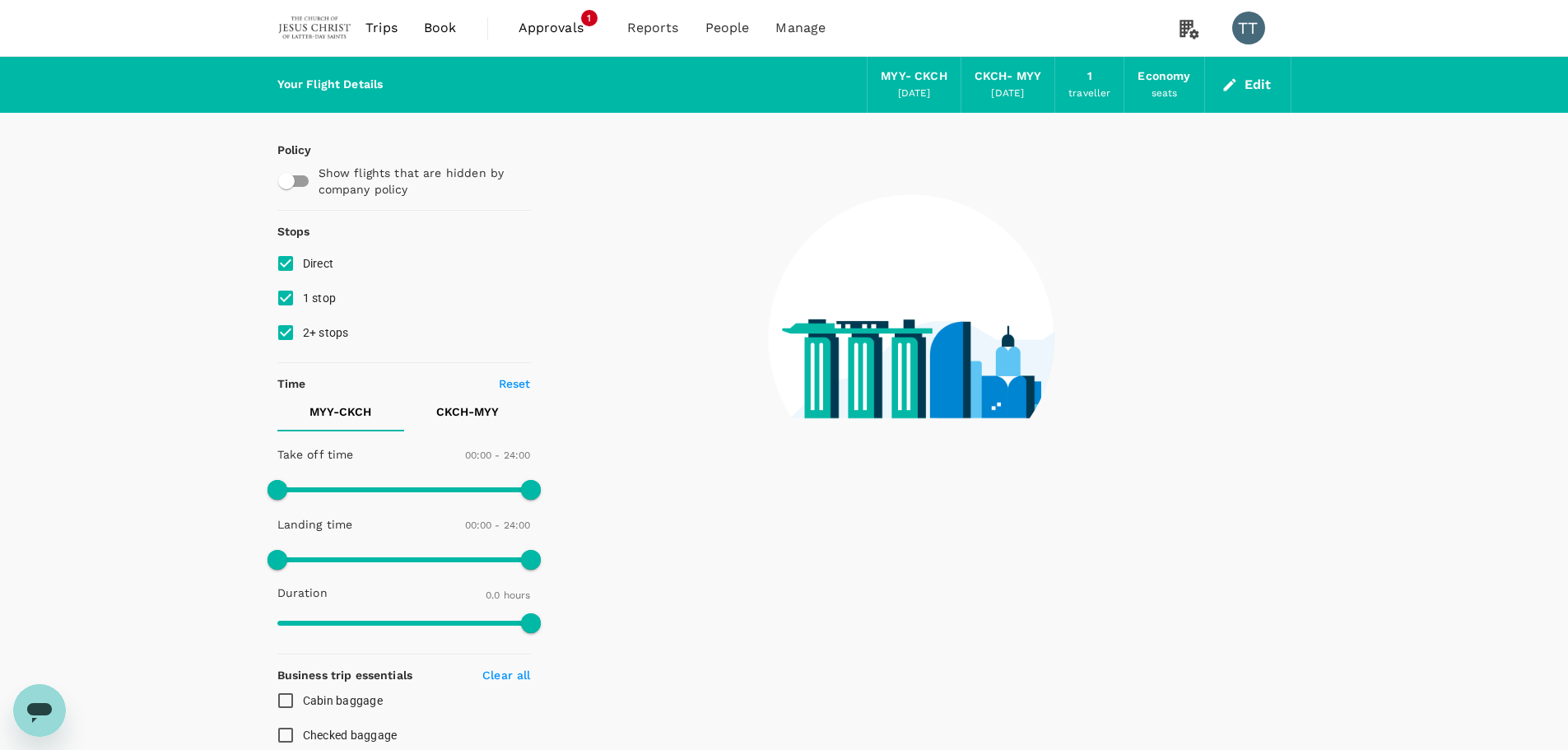
checkbox input "true"
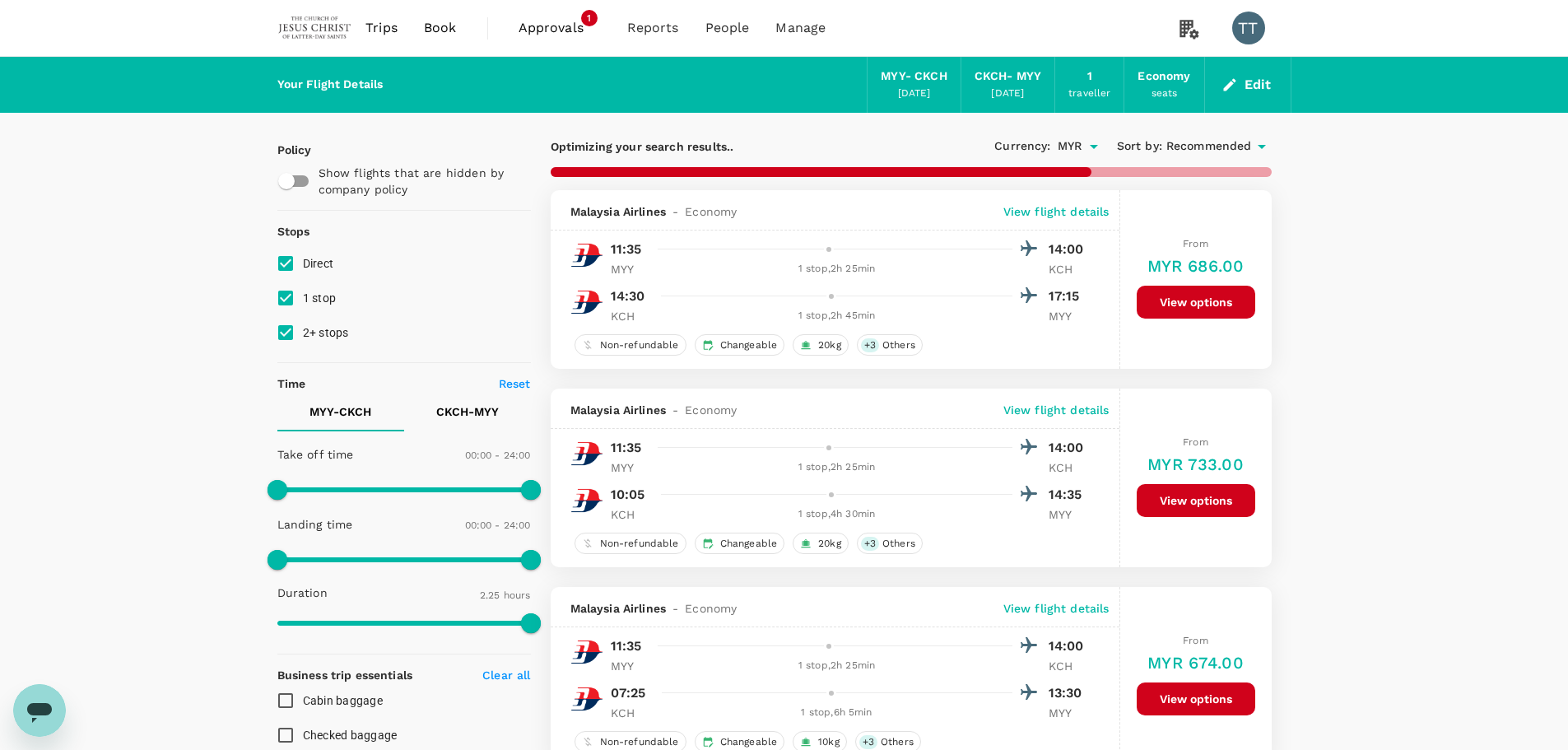
type input "655"
checkbox input "false"
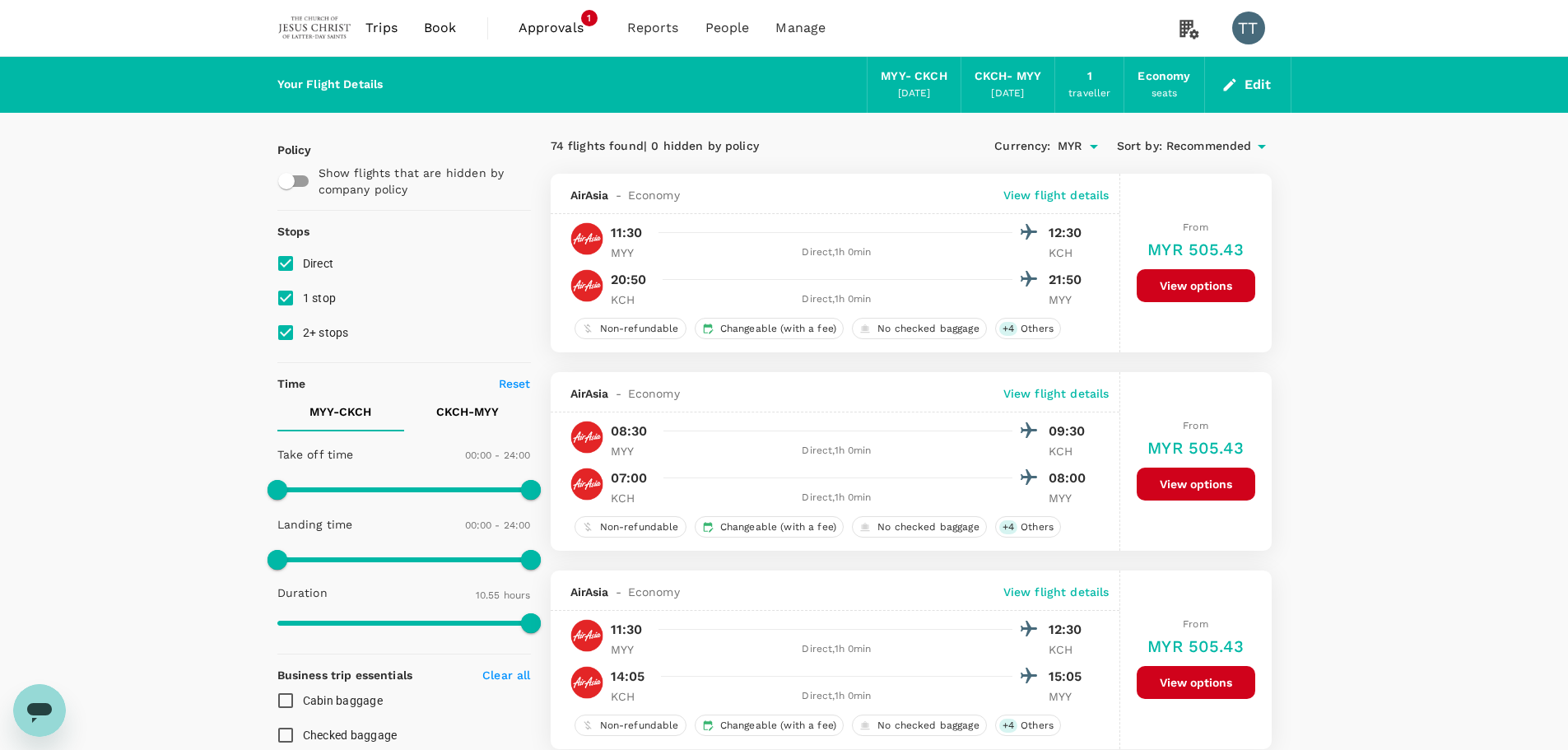
click at [1208, 142] on span "Recommended" at bounding box center [1209, 146] width 85 height 18
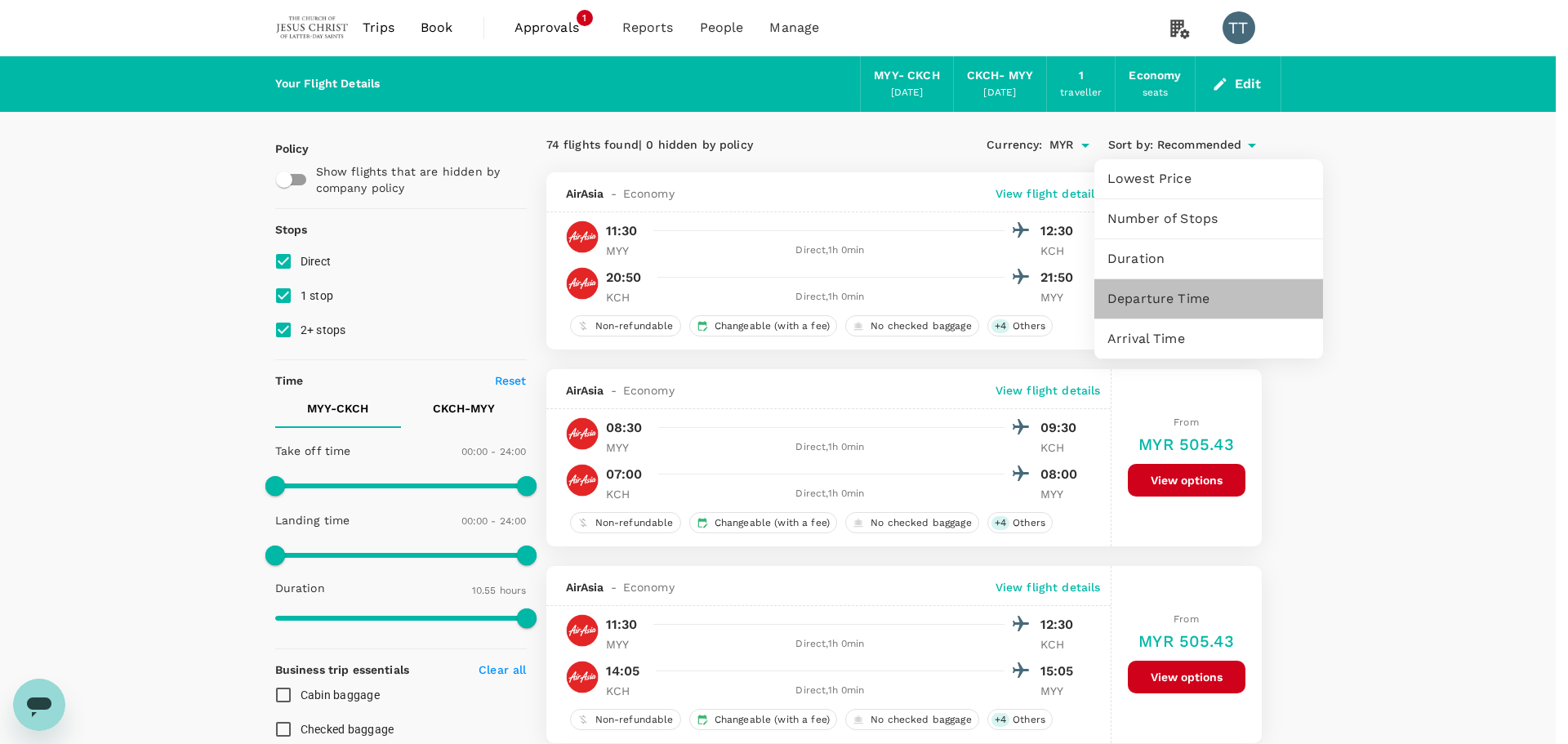
click at [1191, 294] on span "Departure Time" at bounding box center [1208, 299] width 202 height 19
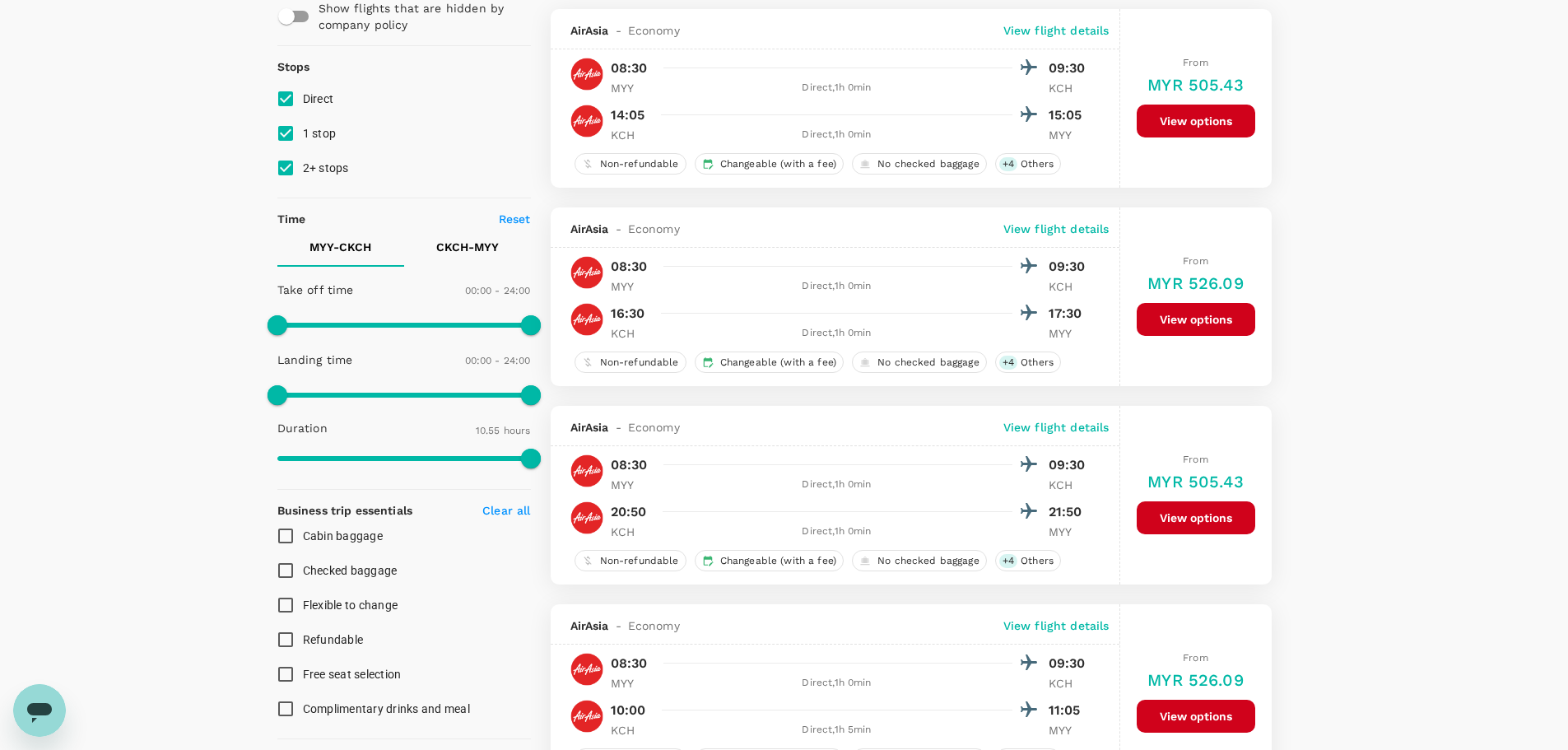
scroll to position [82, 0]
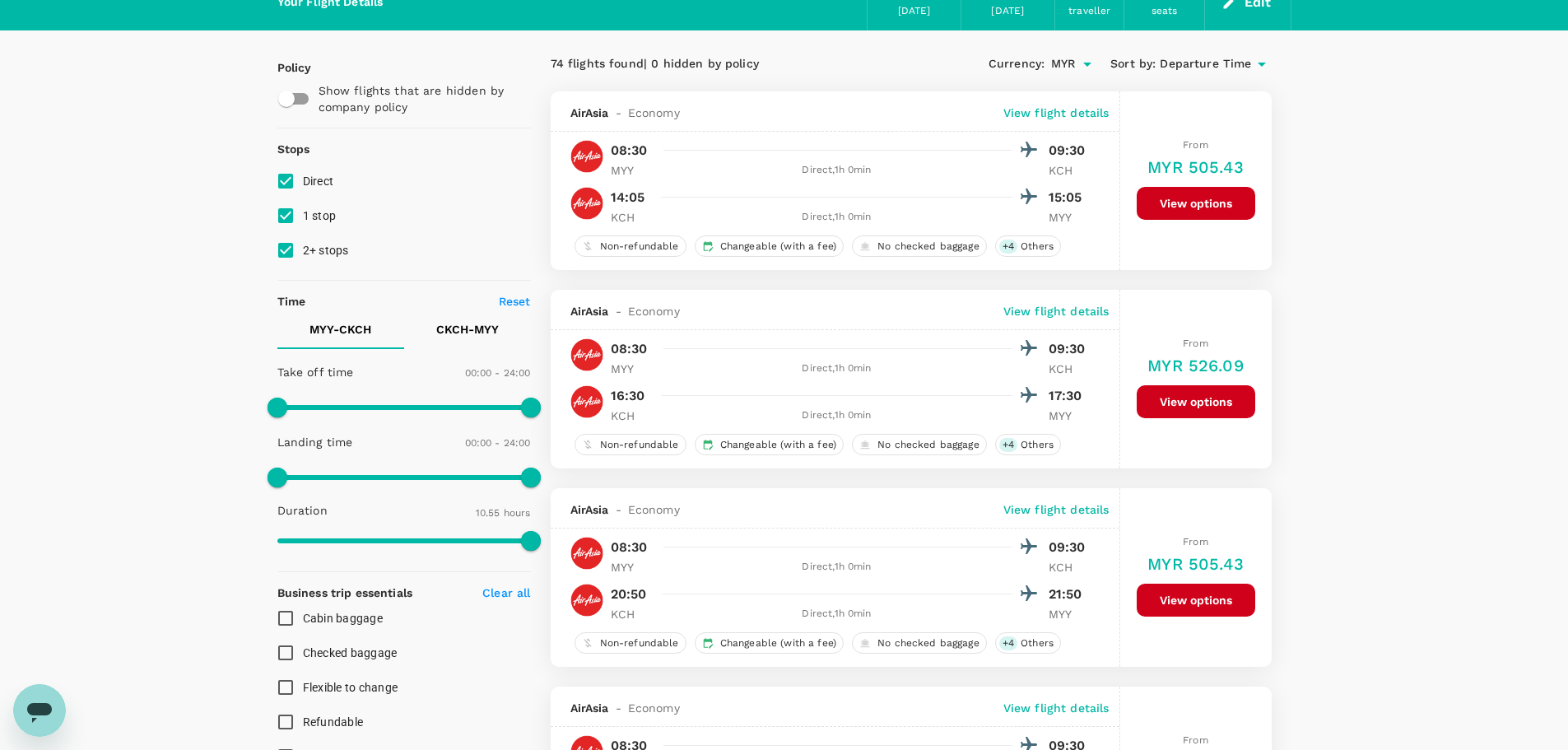
click at [1021, 117] on p "View flight details" at bounding box center [1057, 112] width 107 height 16
